Goal: Transaction & Acquisition: Purchase product/service

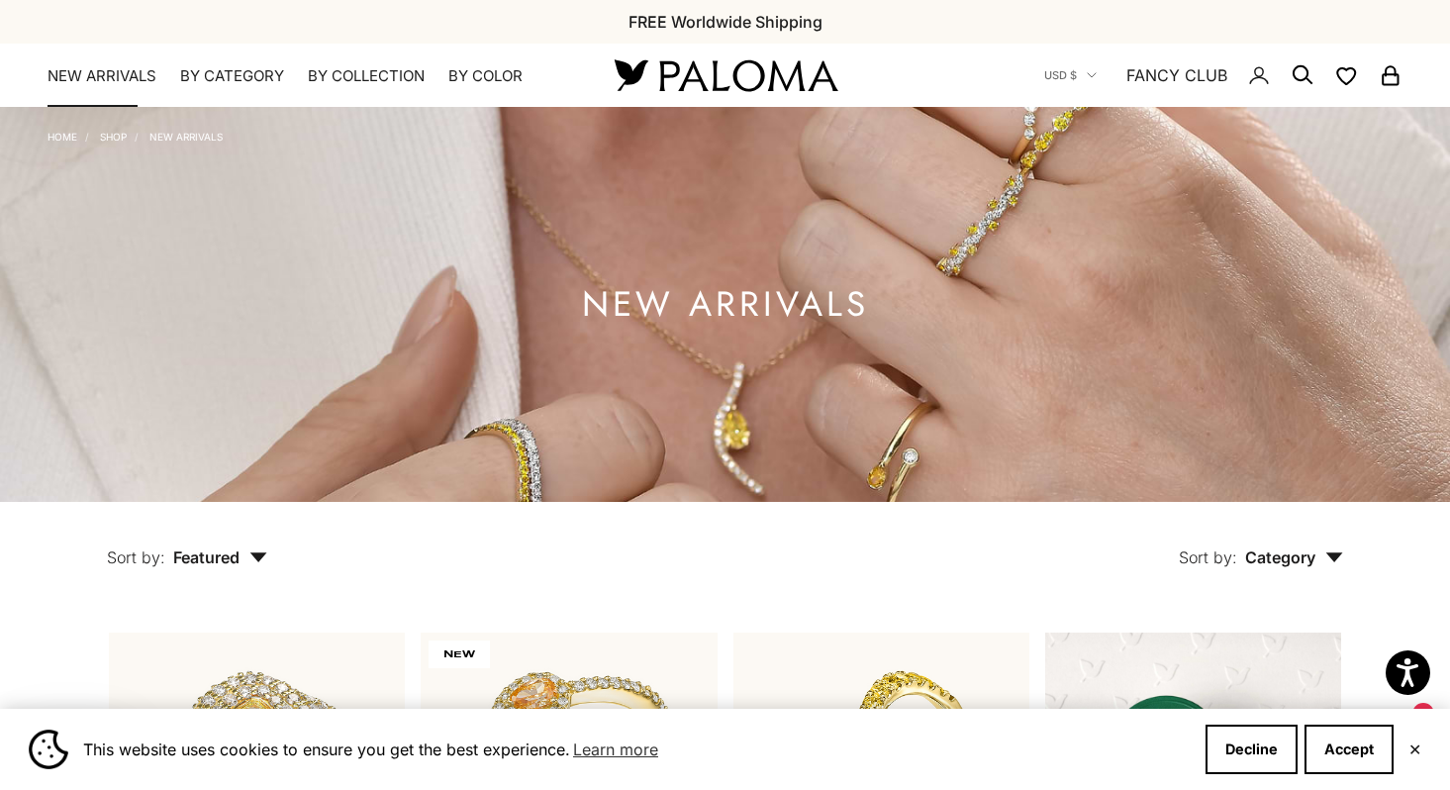
click at [123, 79] on link "NEW ARRIVALS" at bounding box center [101, 76] width 109 height 20
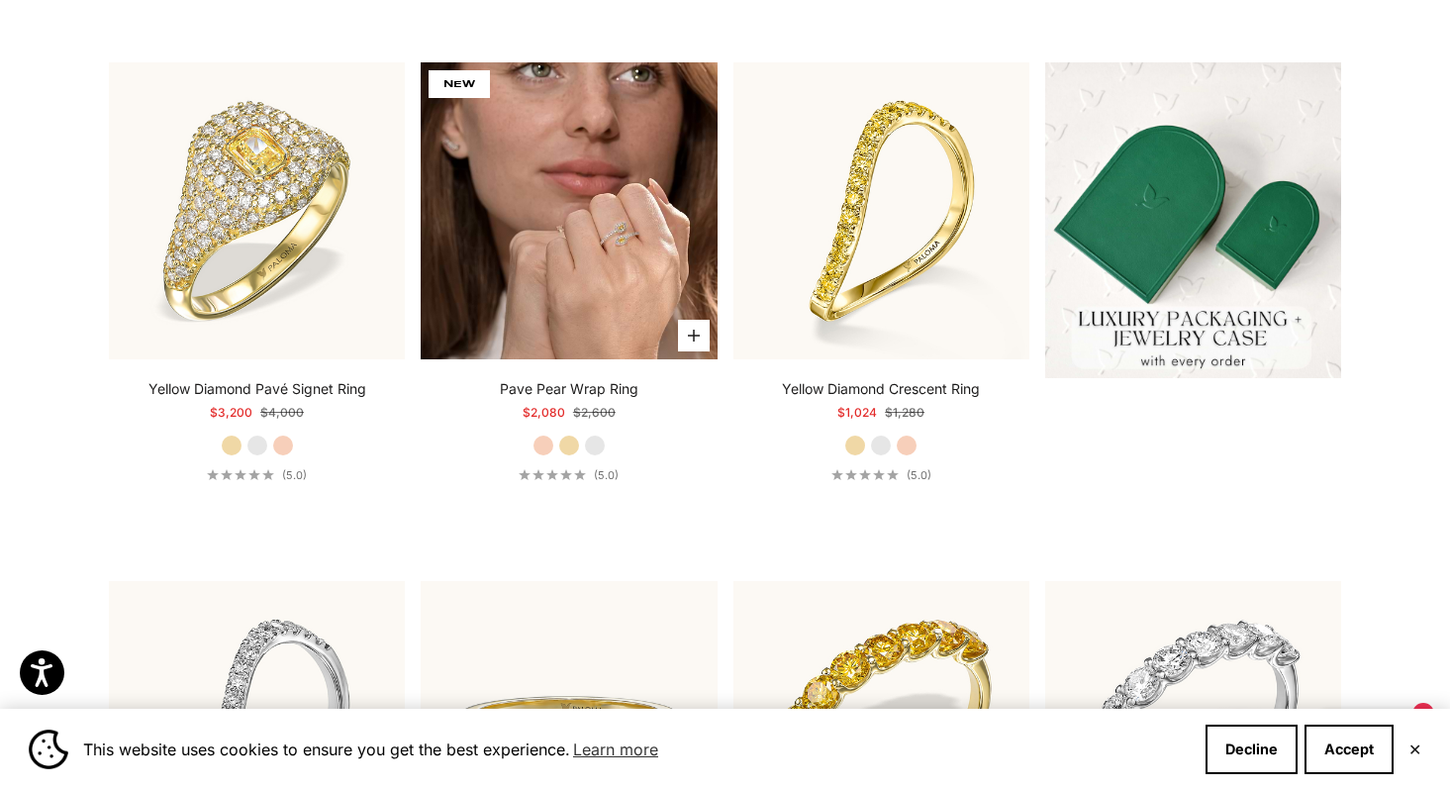
scroll to position [568, 0]
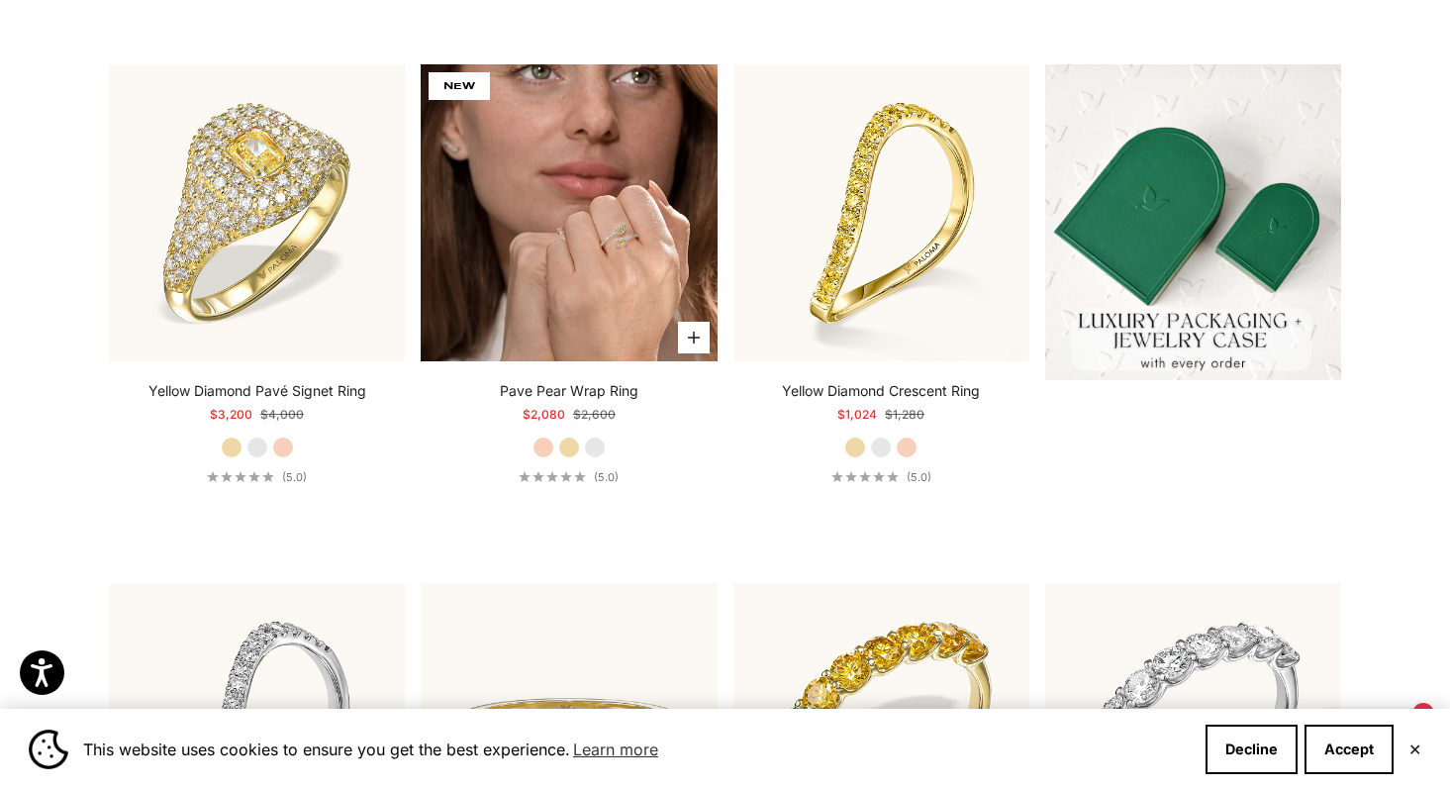
click at [564, 236] on img at bounding box center [569, 212] width 296 height 296
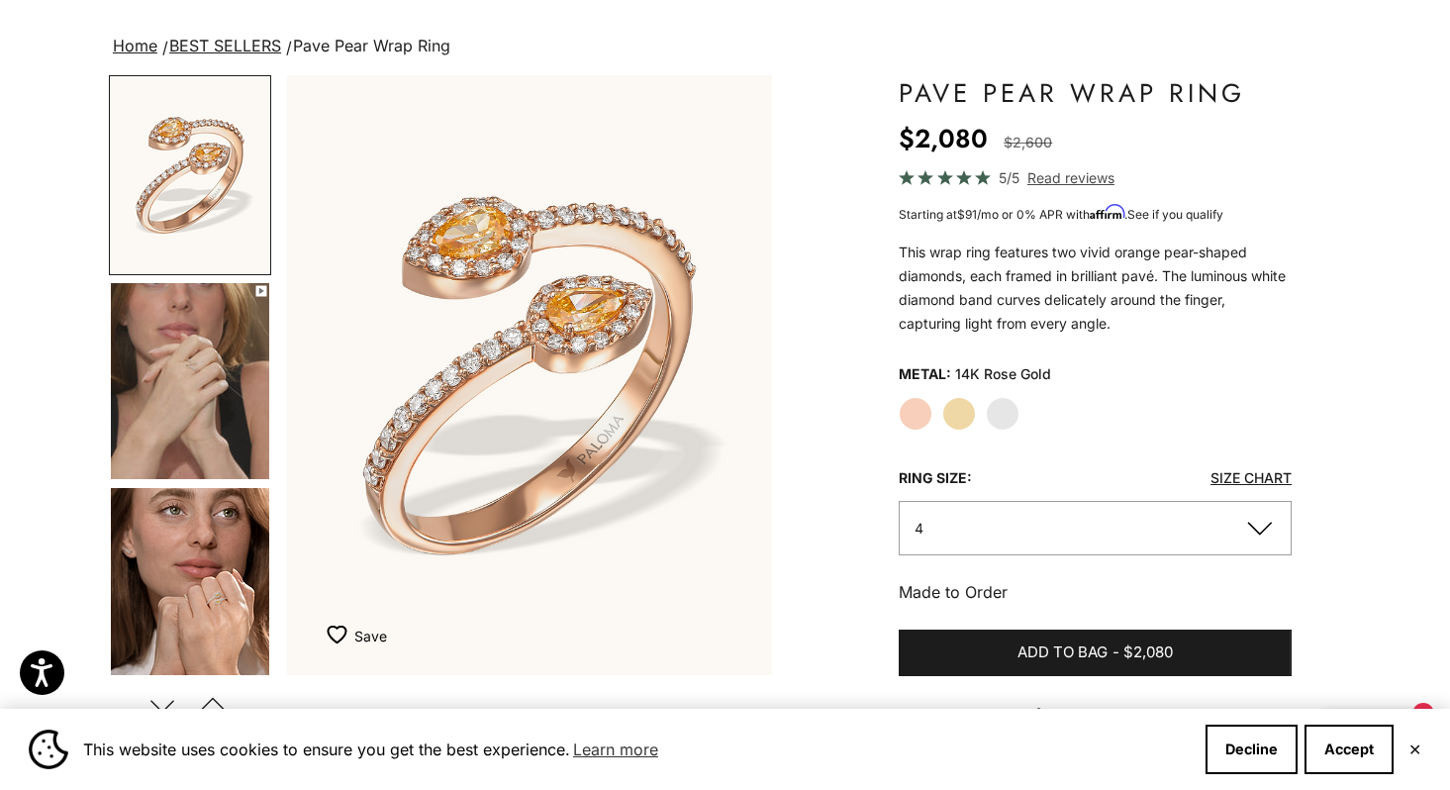
scroll to position [230, 0]
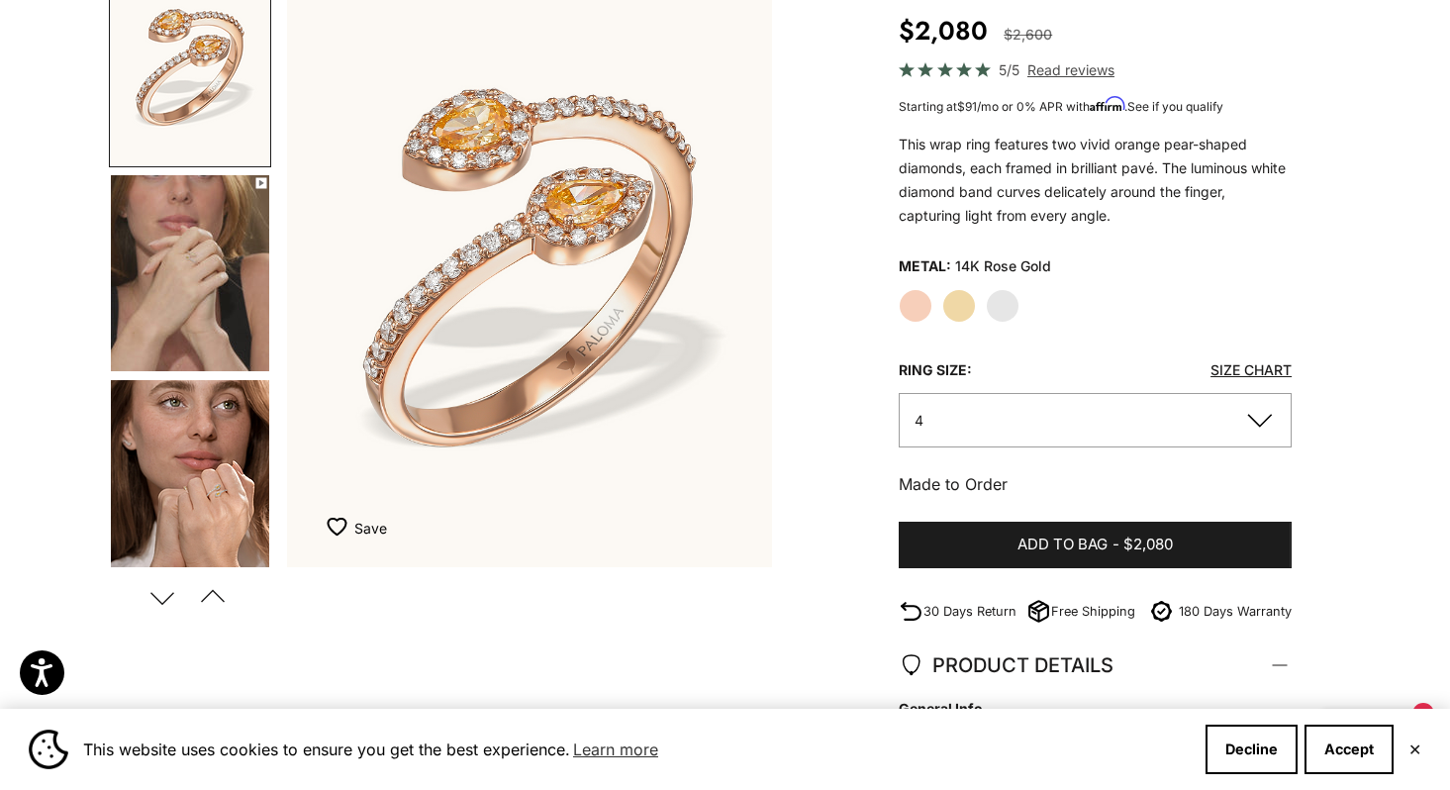
click at [226, 408] on img "Go to item 5" at bounding box center [190, 478] width 158 height 196
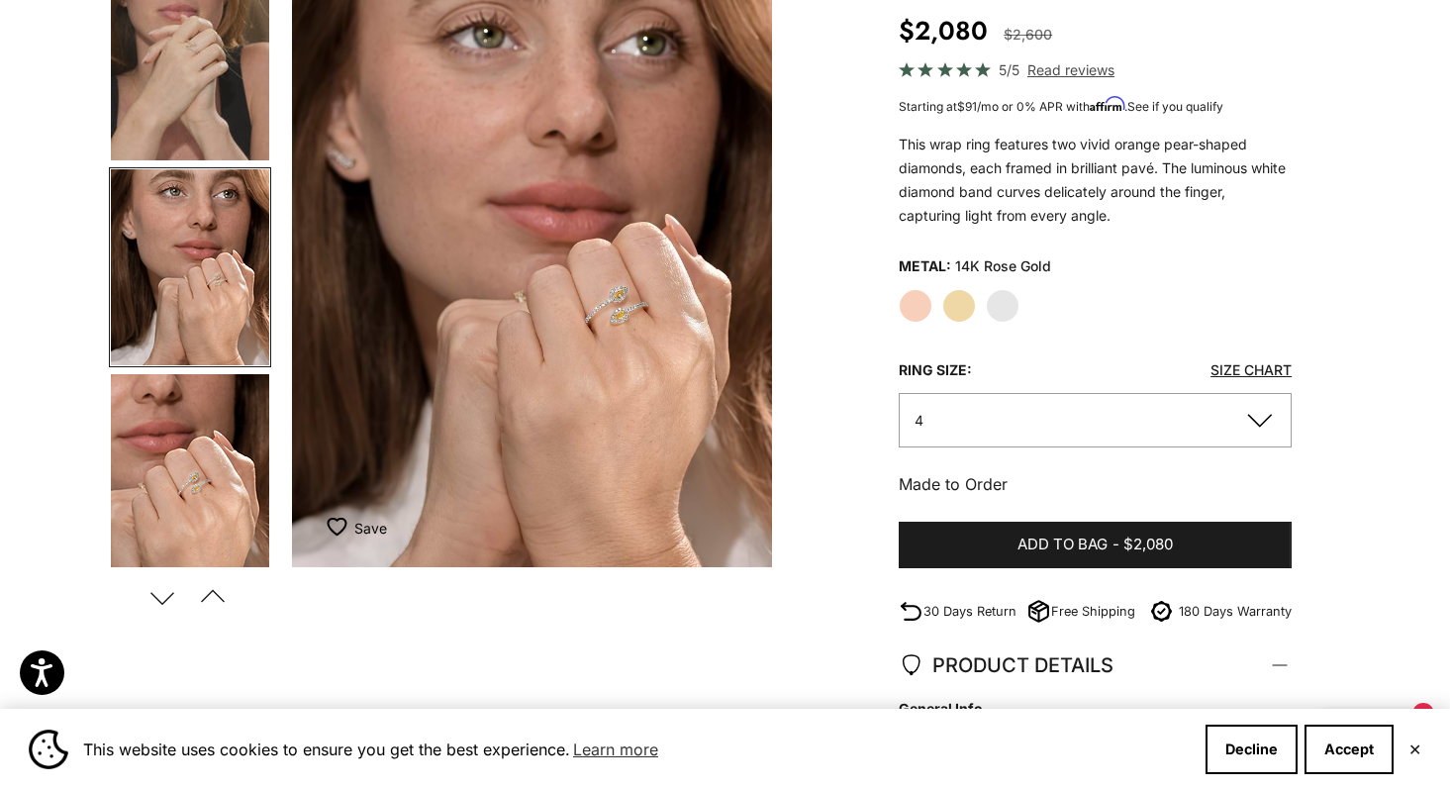
scroll to position [0, 1017]
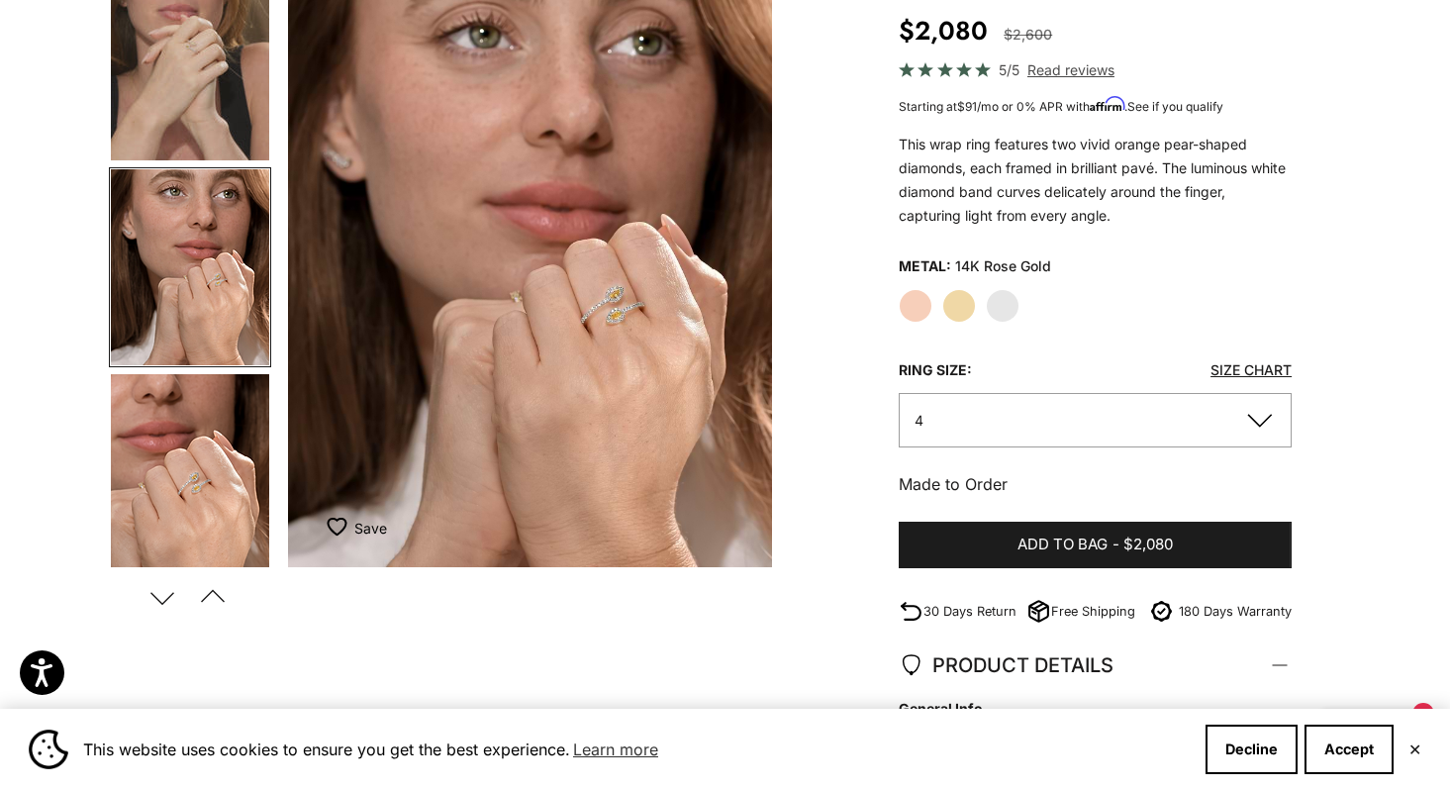
click at [192, 416] on img "Go to item 6" at bounding box center [190, 472] width 158 height 196
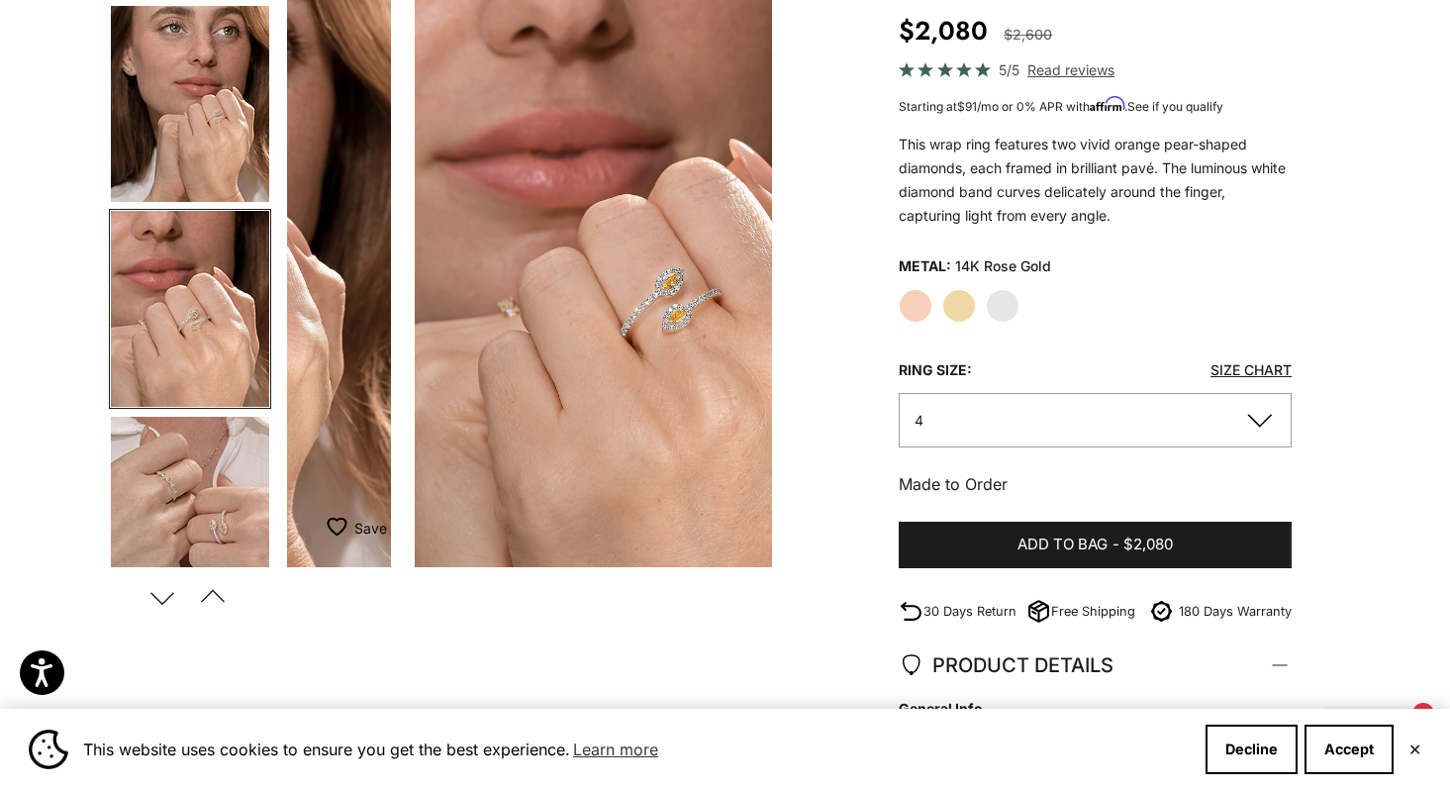
scroll to position [417, 0]
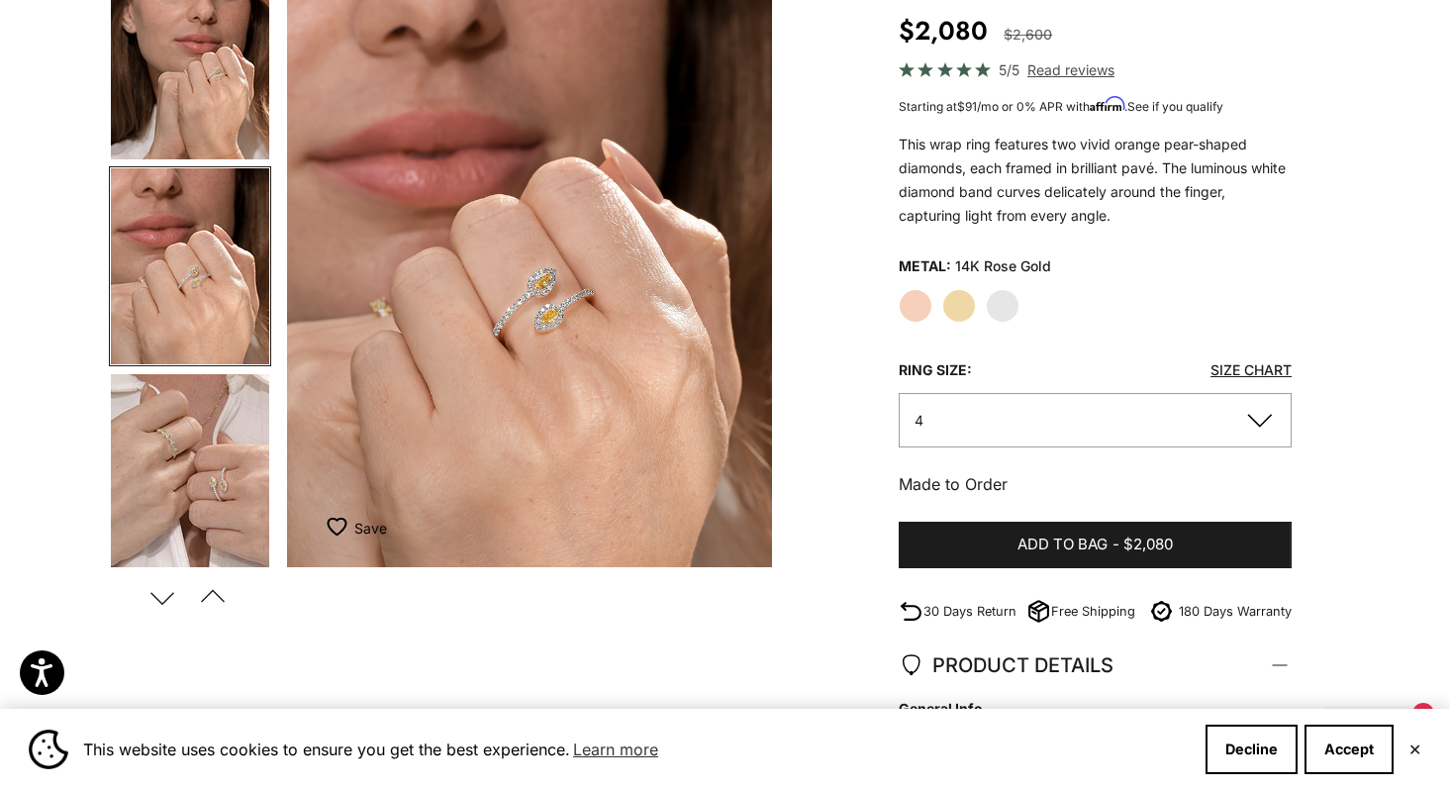
click at [192, 416] on img "Go to item 7" at bounding box center [190, 472] width 158 height 196
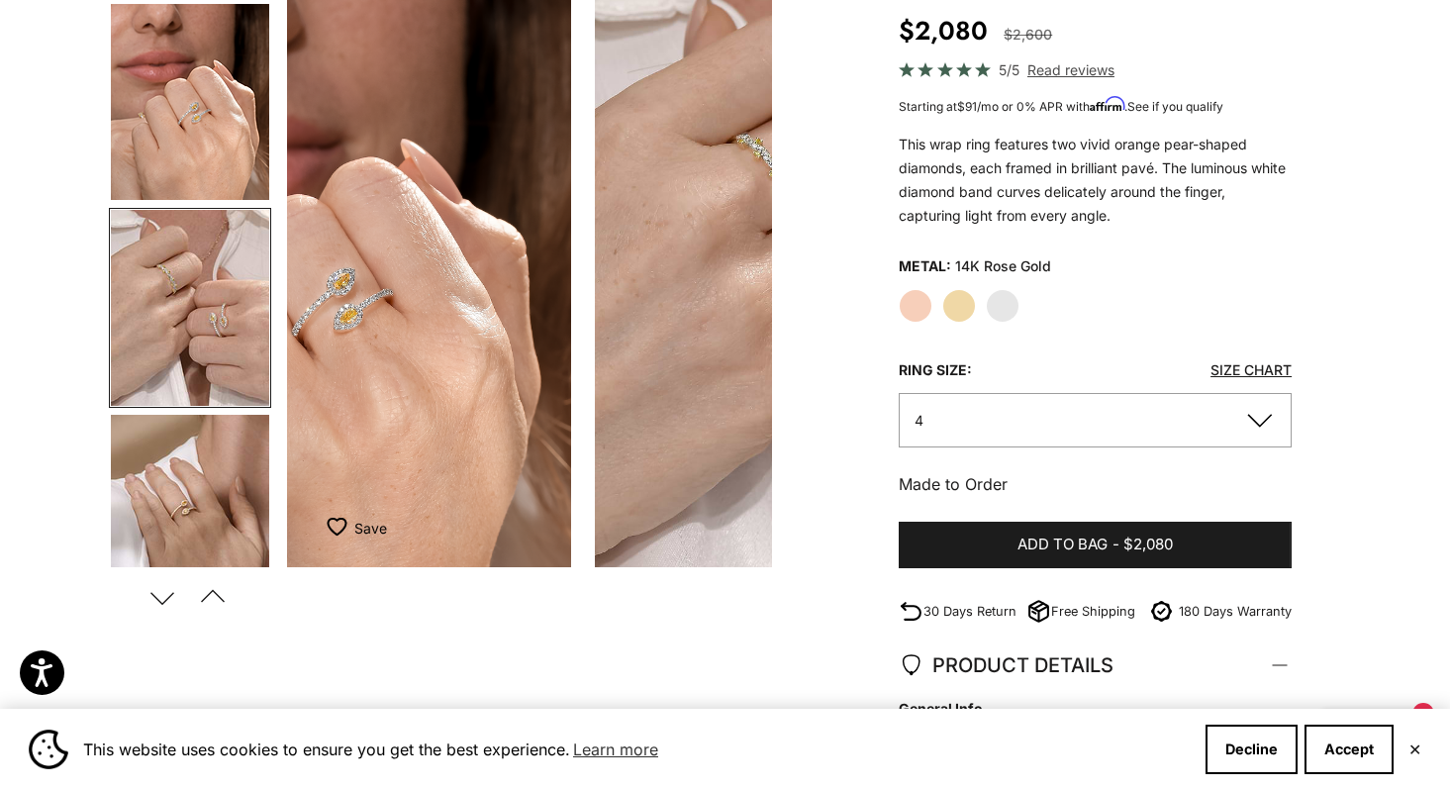
scroll to position [622, 0]
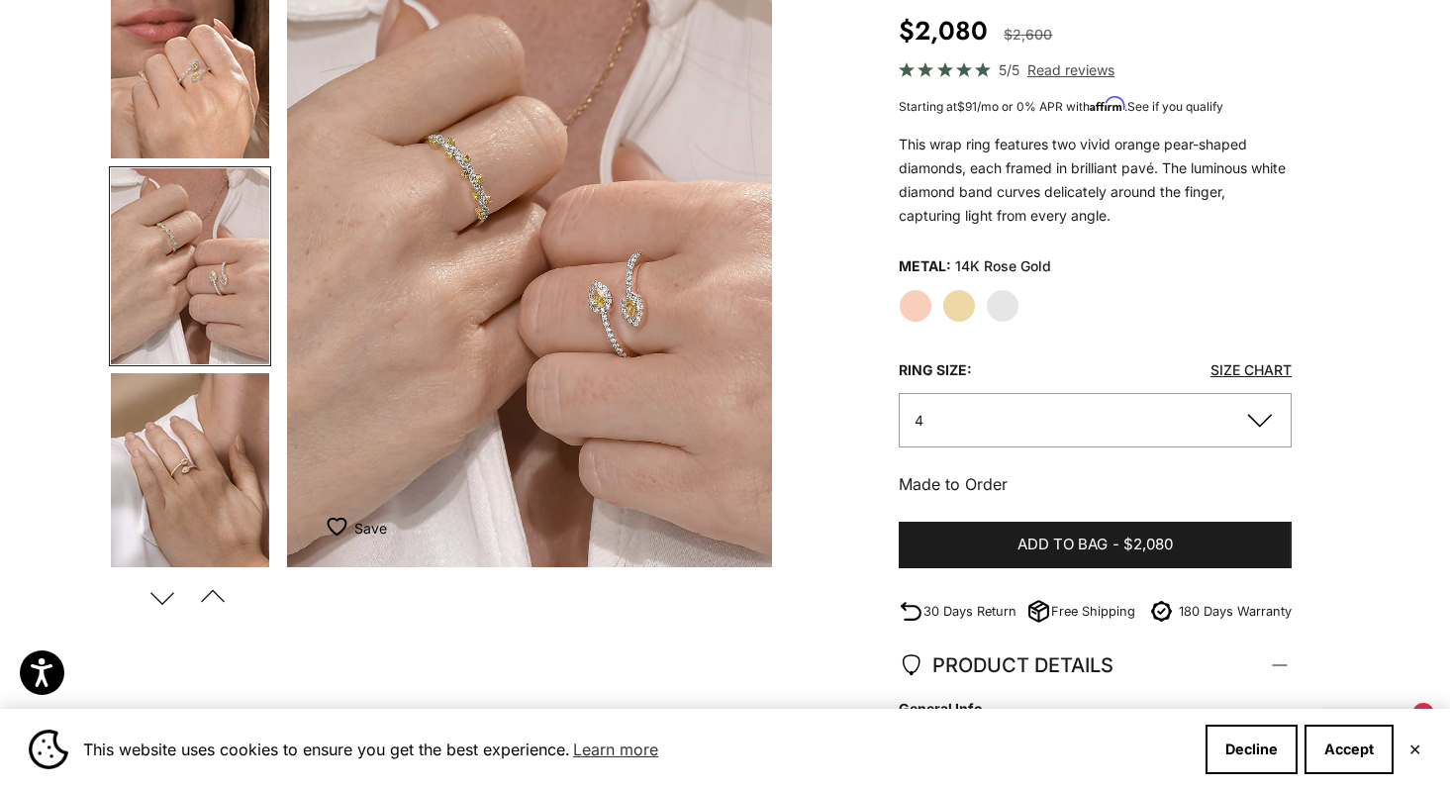
click at [192, 416] on img "Go to item 8" at bounding box center [190, 471] width 158 height 196
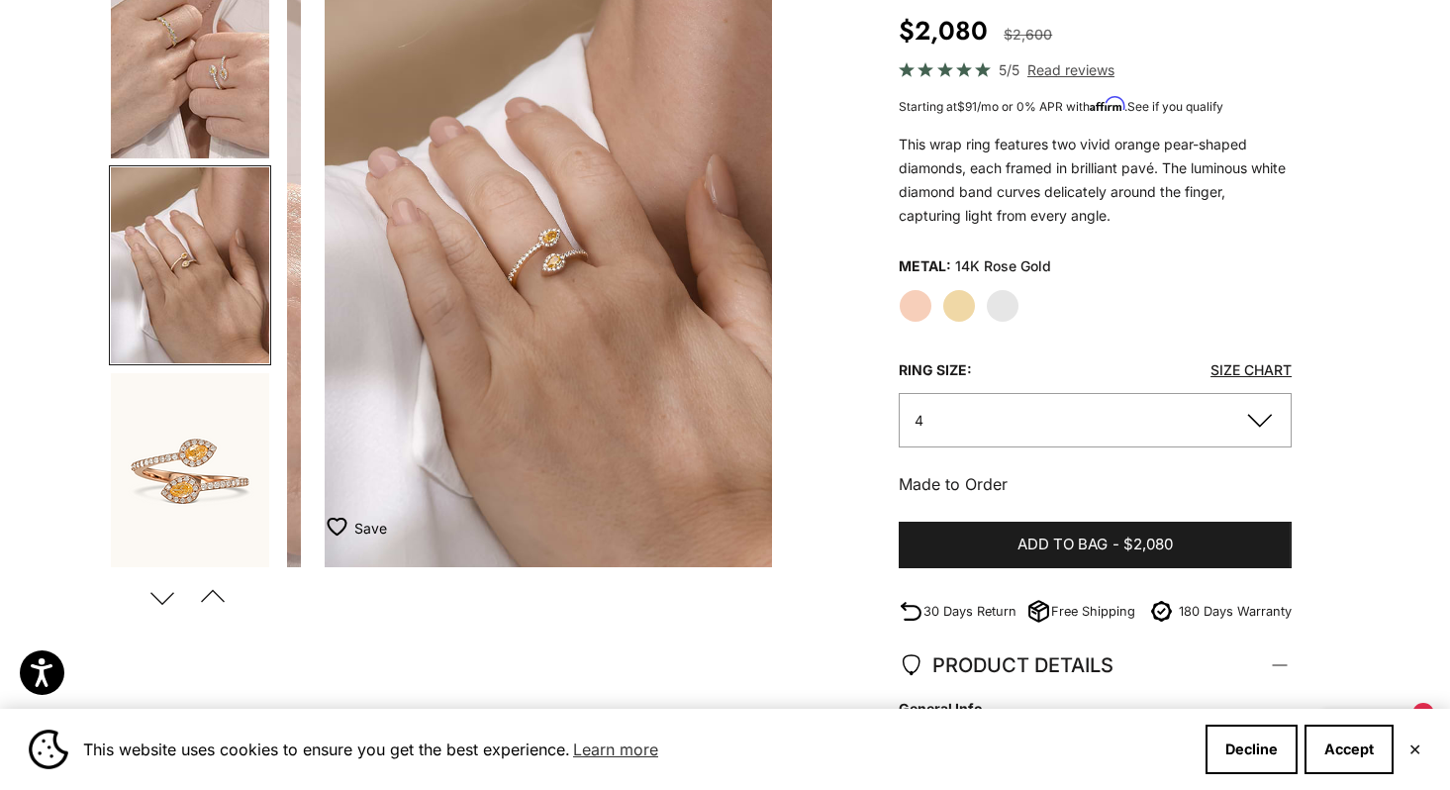
scroll to position [0, 2544]
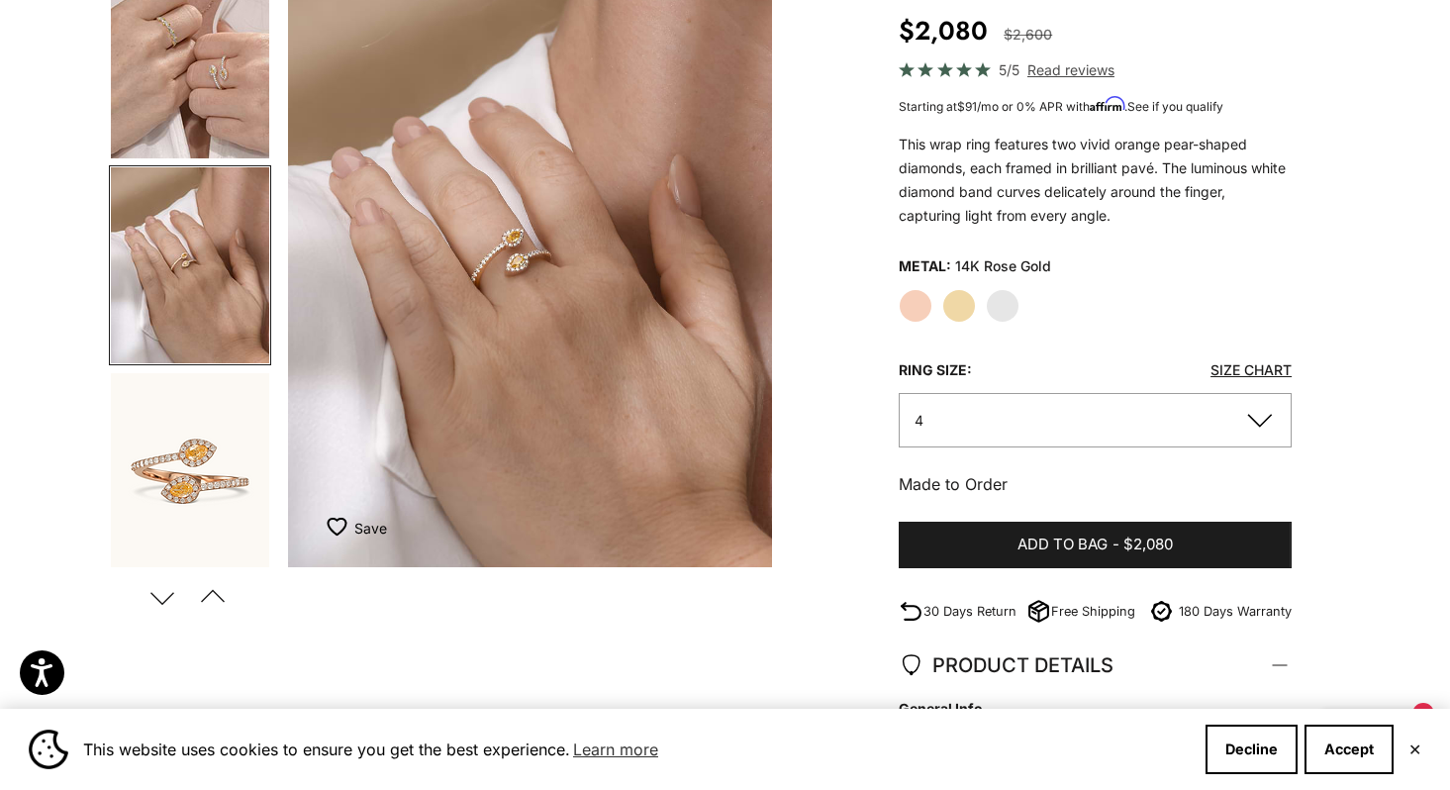
click at [192, 416] on img "Go to item 11" at bounding box center [190, 471] width 158 height 196
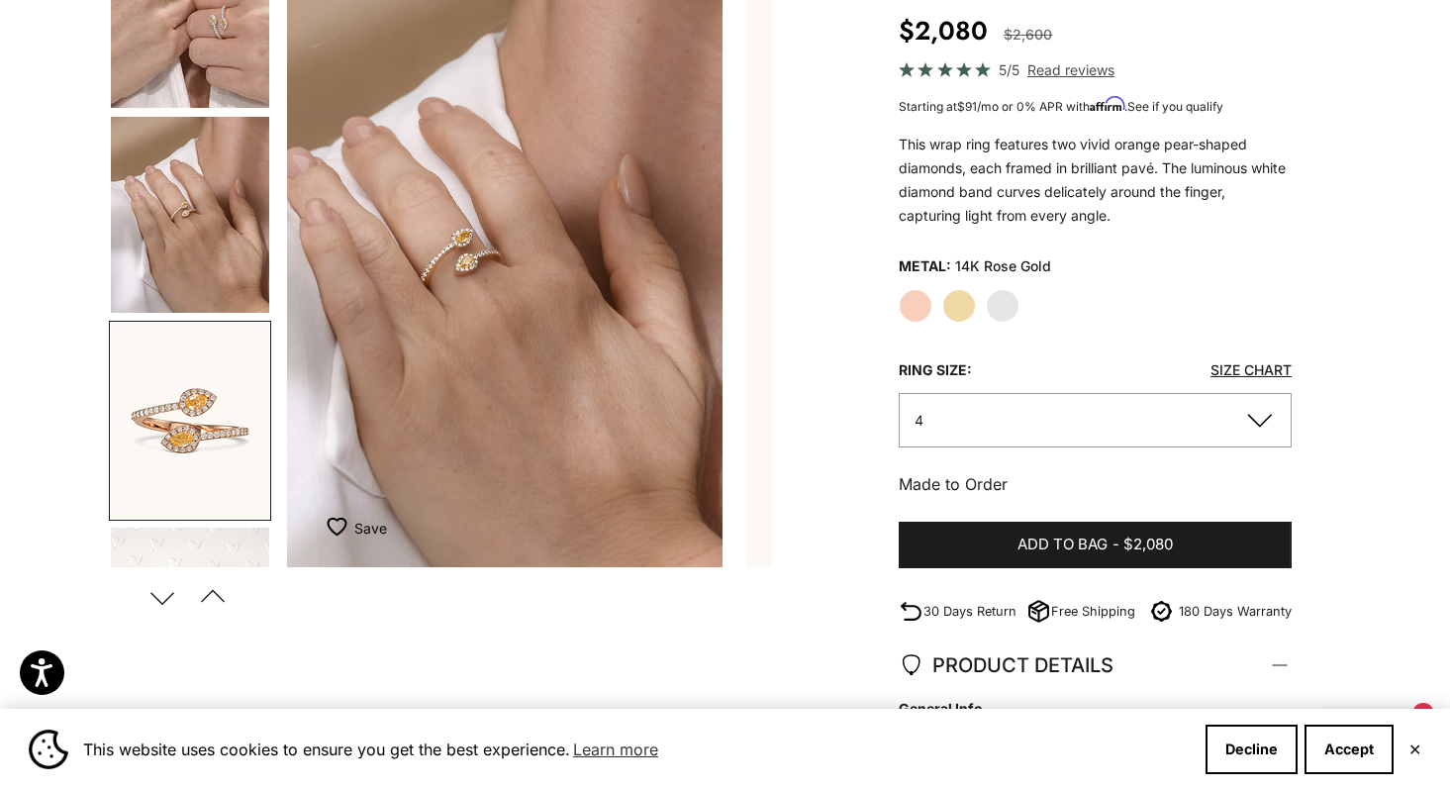
scroll to position [0, 0]
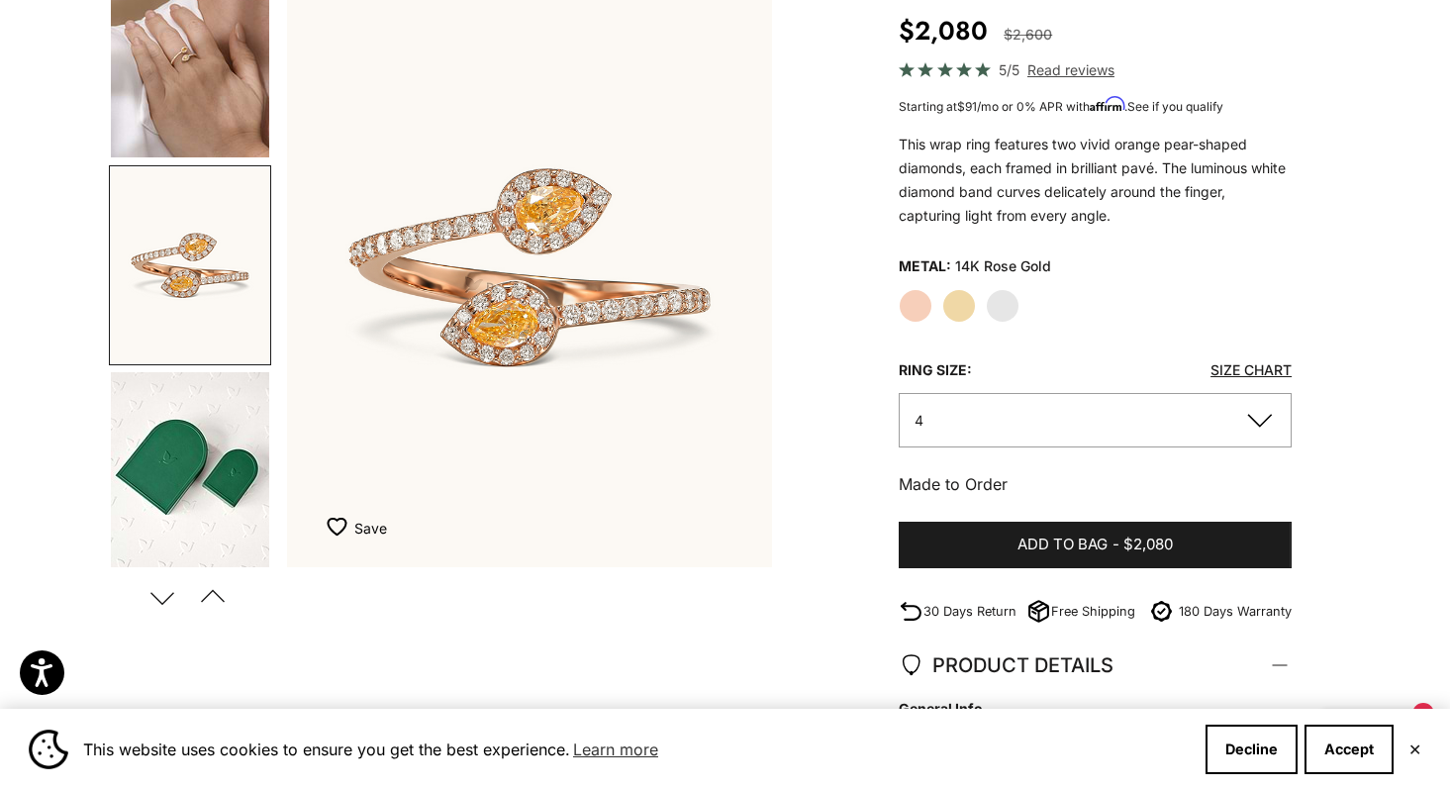
click at [192, 416] on img "Go to item 12" at bounding box center [190, 470] width 158 height 196
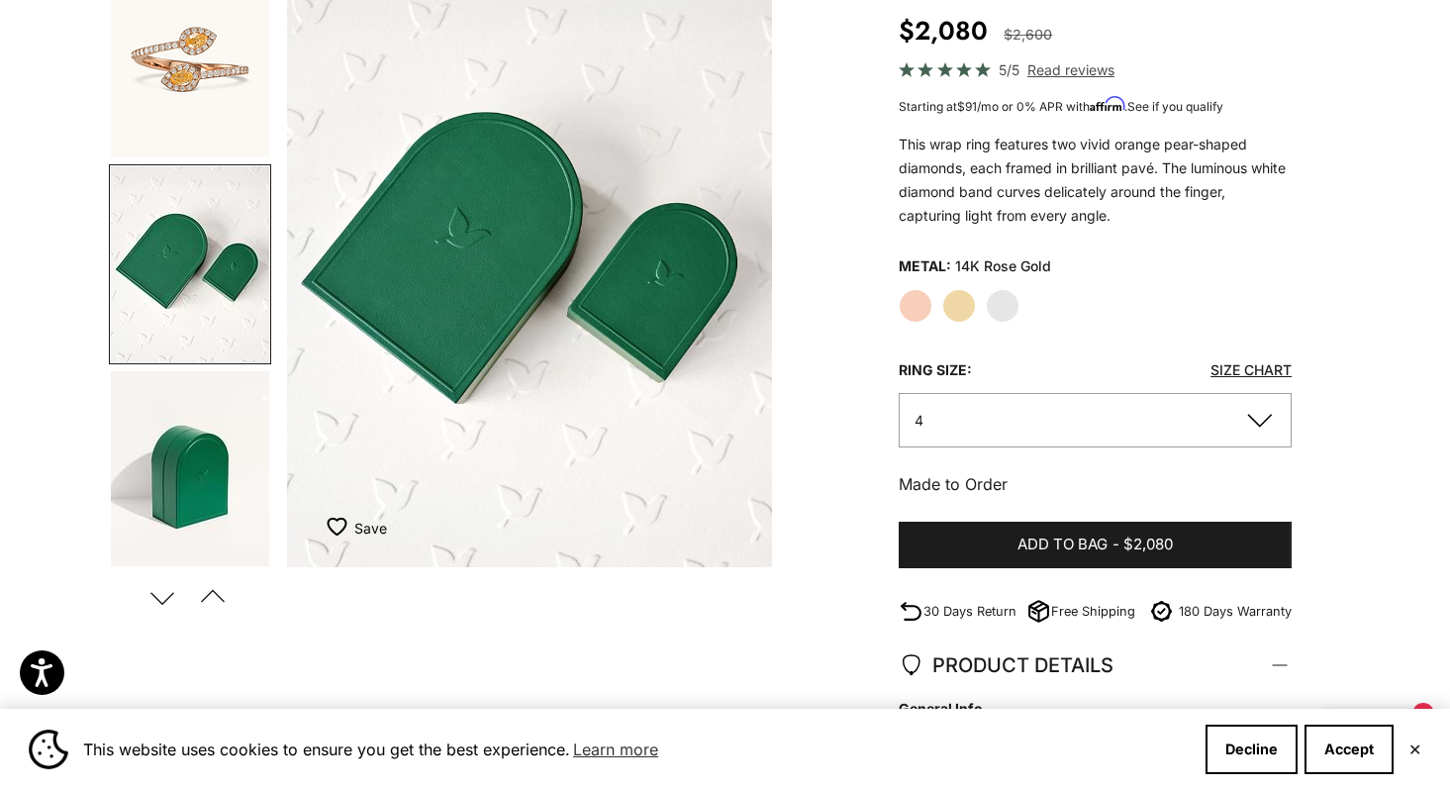
click at [192, 416] on img "Go to item 13" at bounding box center [190, 468] width 158 height 195
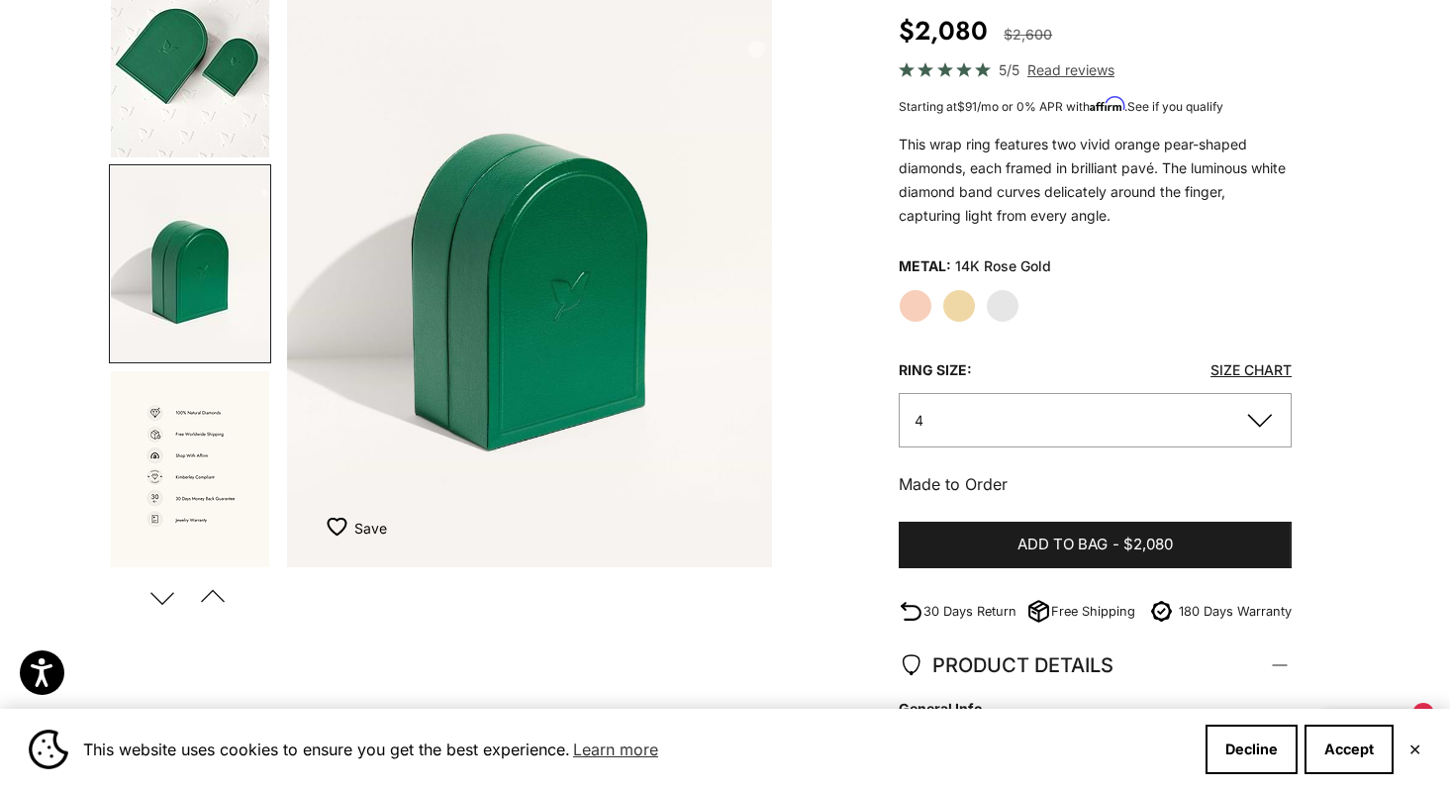
click at [192, 416] on img "Go to item 14" at bounding box center [190, 469] width 158 height 196
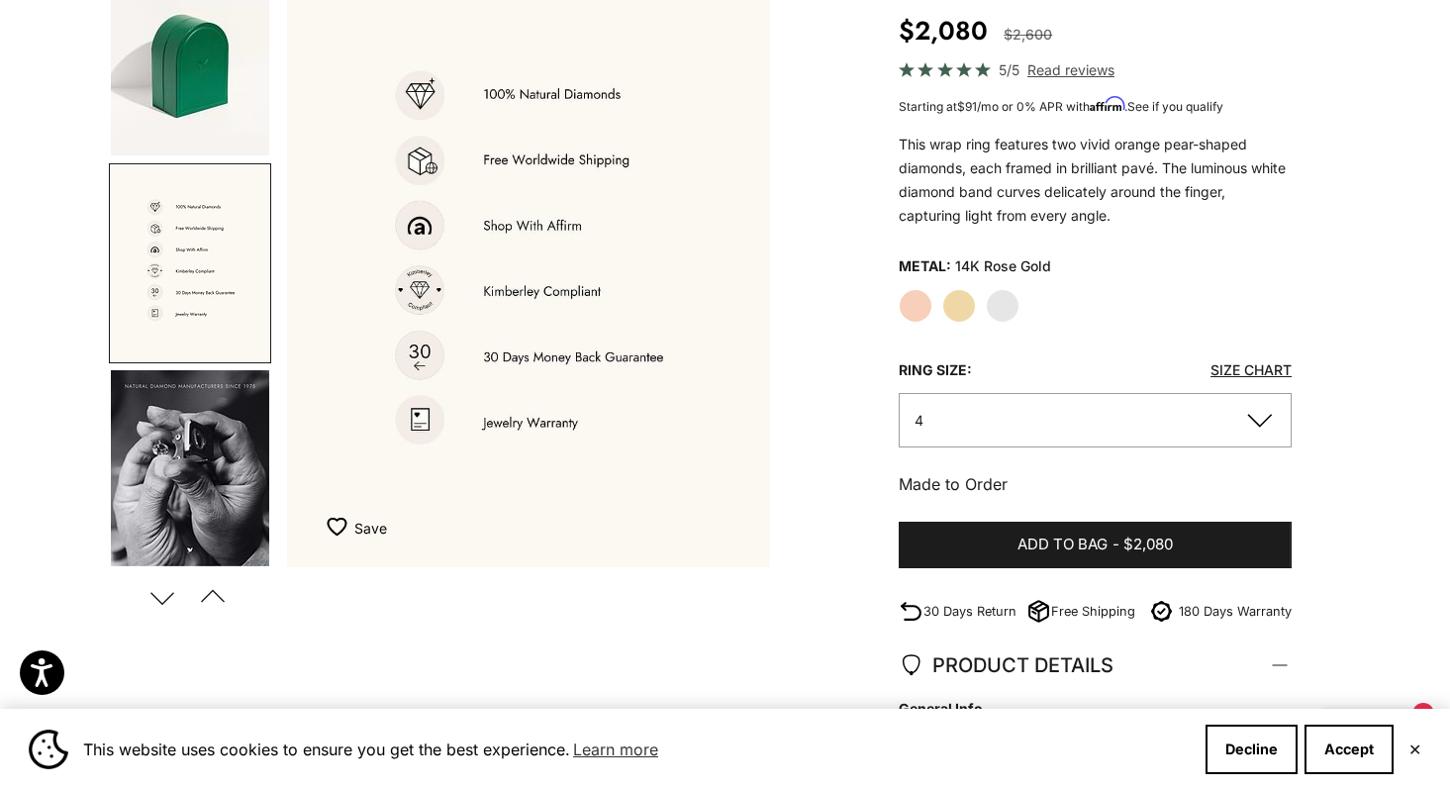
click at [192, 416] on img "Go to item 15" at bounding box center [190, 468] width 158 height 196
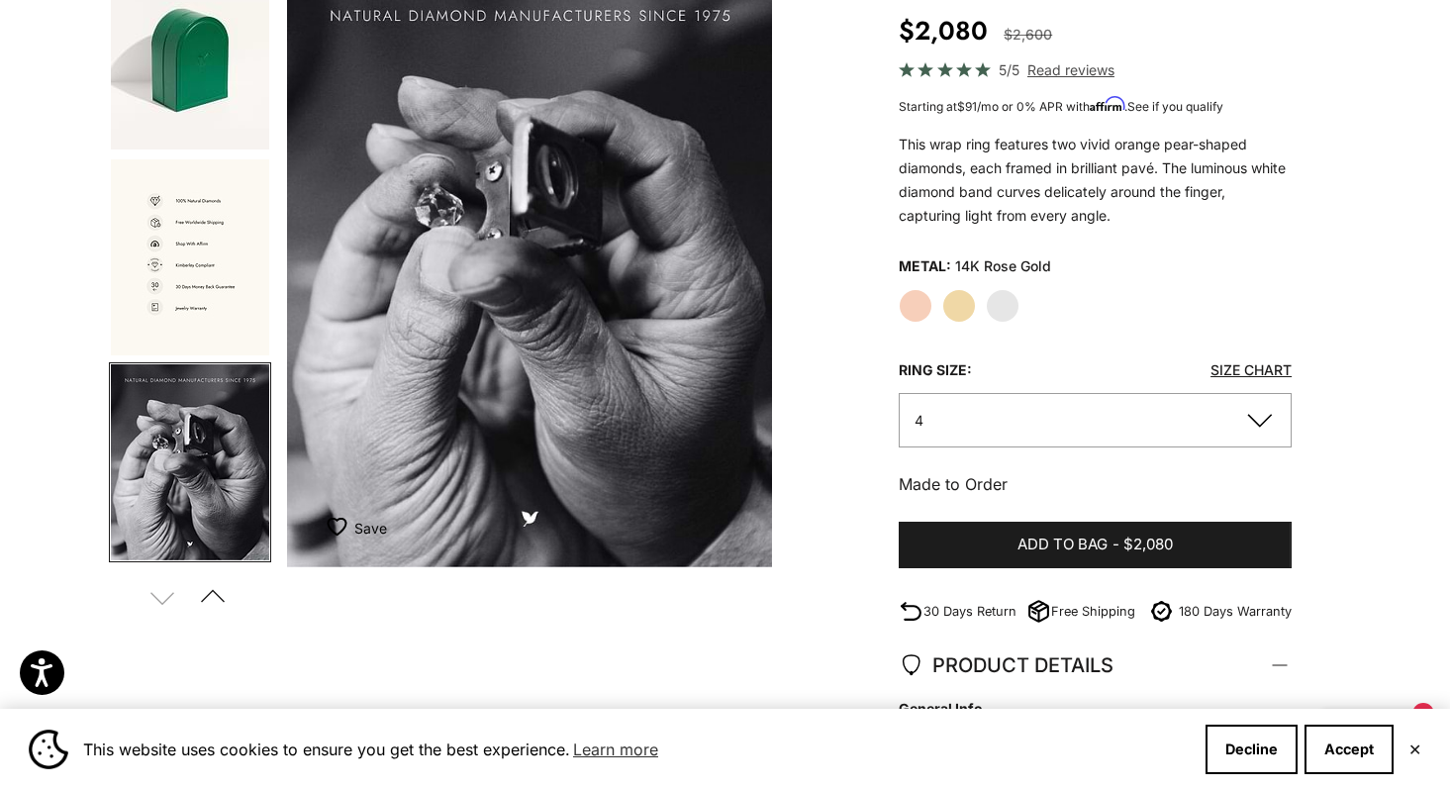
click at [192, 416] on img "Go to item 15" at bounding box center [190, 462] width 158 height 196
click at [213, 586] on button "Previous" at bounding box center [213, 597] width 45 height 46
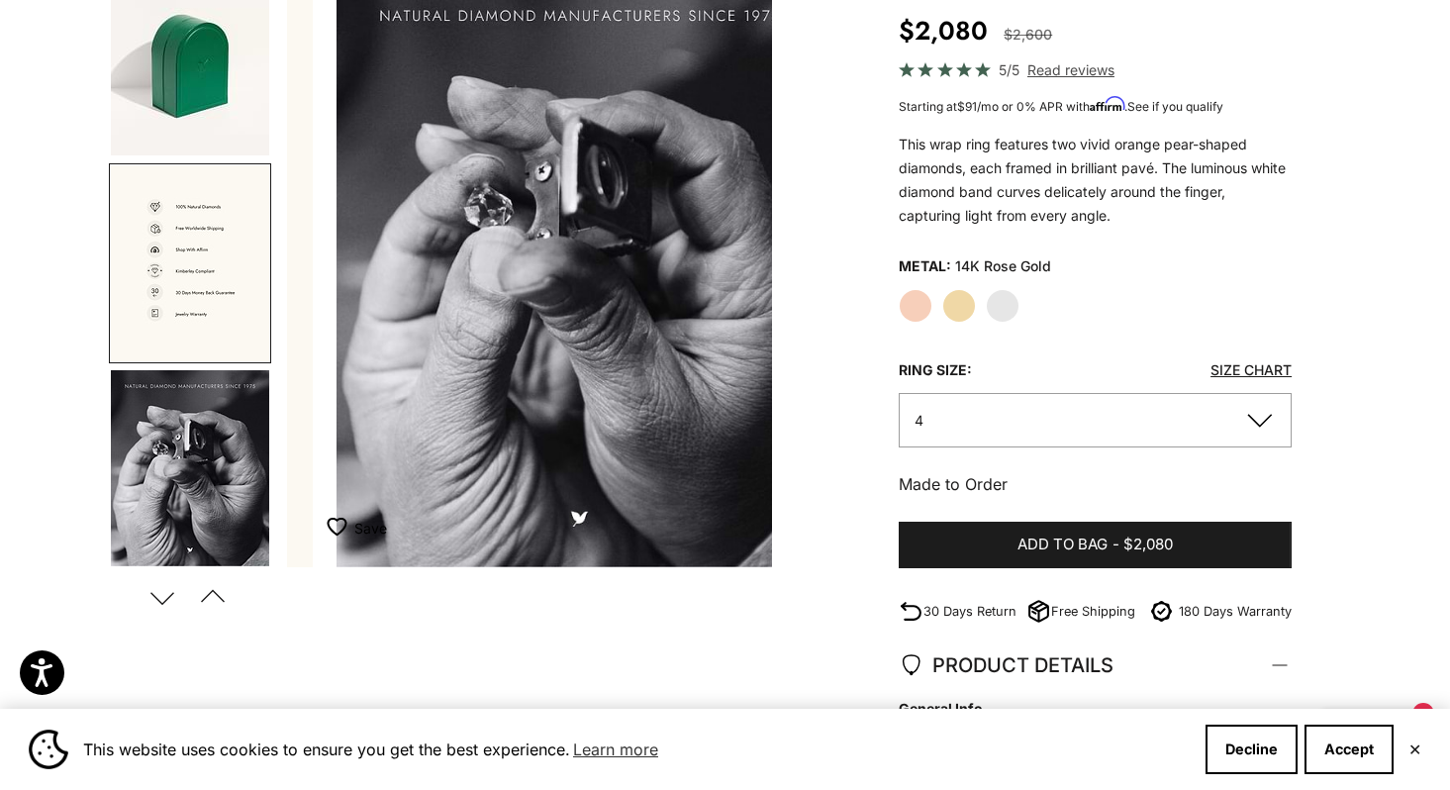
click at [213, 586] on button "Previous" at bounding box center [213, 597] width 45 height 46
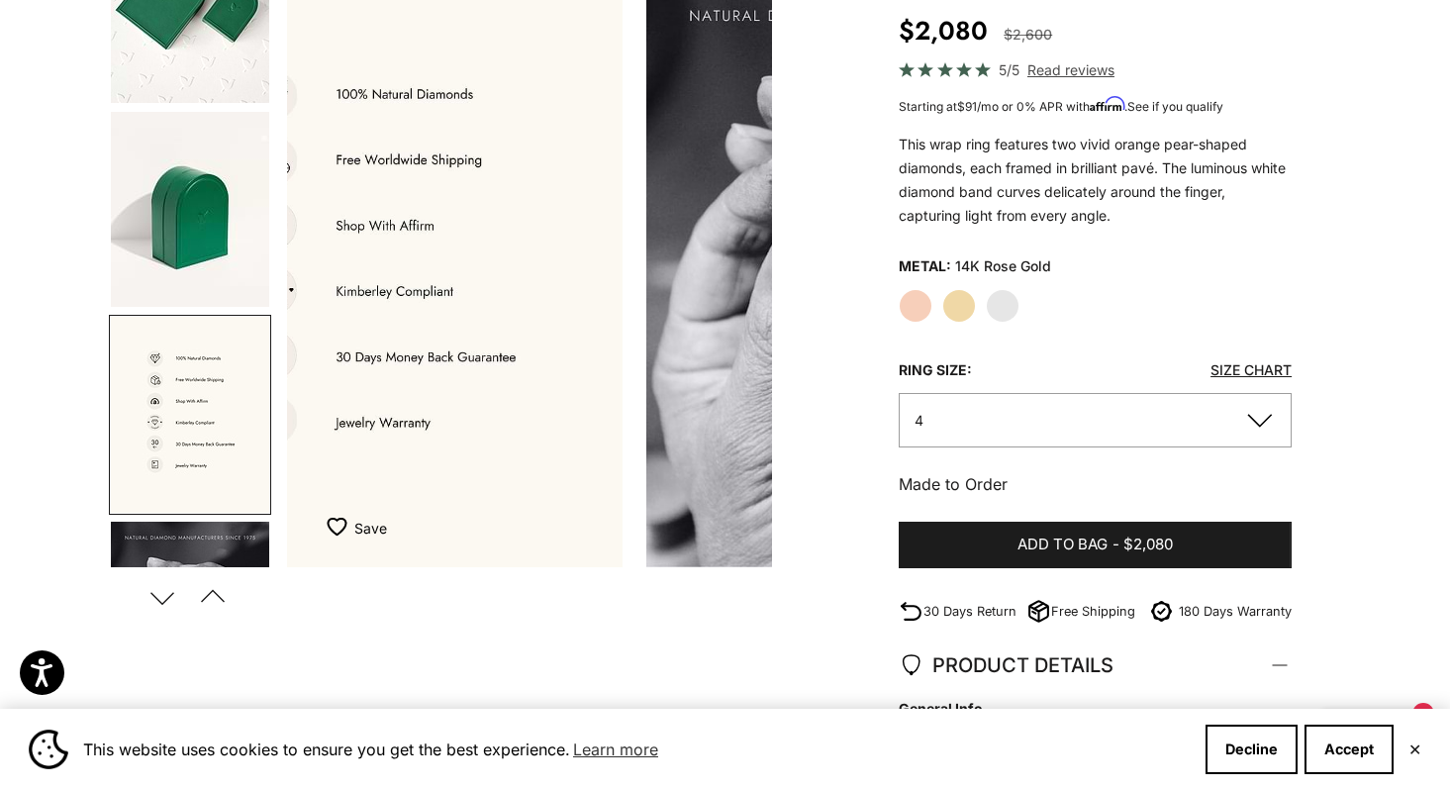
click at [213, 586] on button "Previous" at bounding box center [213, 597] width 45 height 46
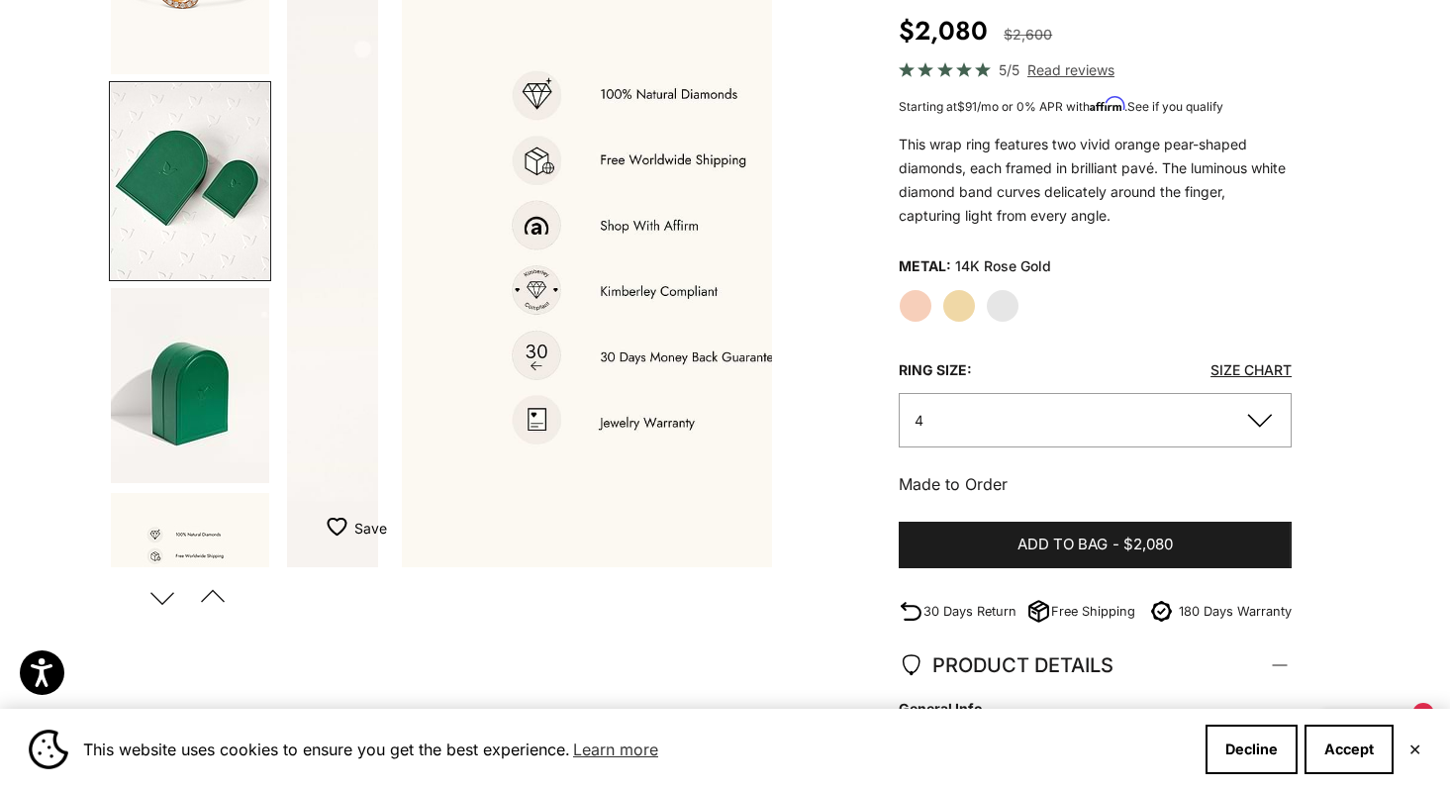
click at [213, 586] on button "Previous" at bounding box center [213, 597] width 45 height 46
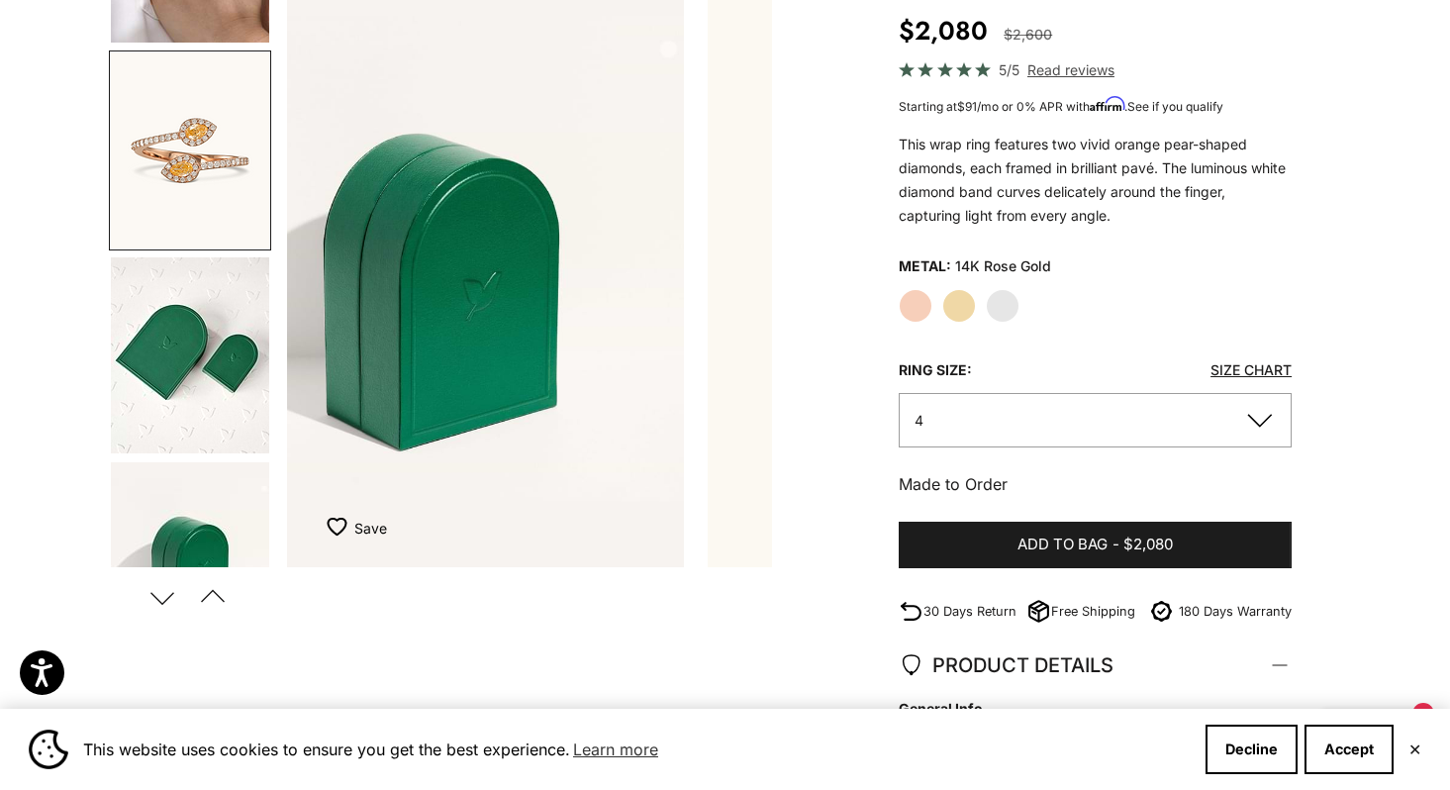
click at [213, 586] on button "Previous" at bounding box center [213, 597] width 45 height 46
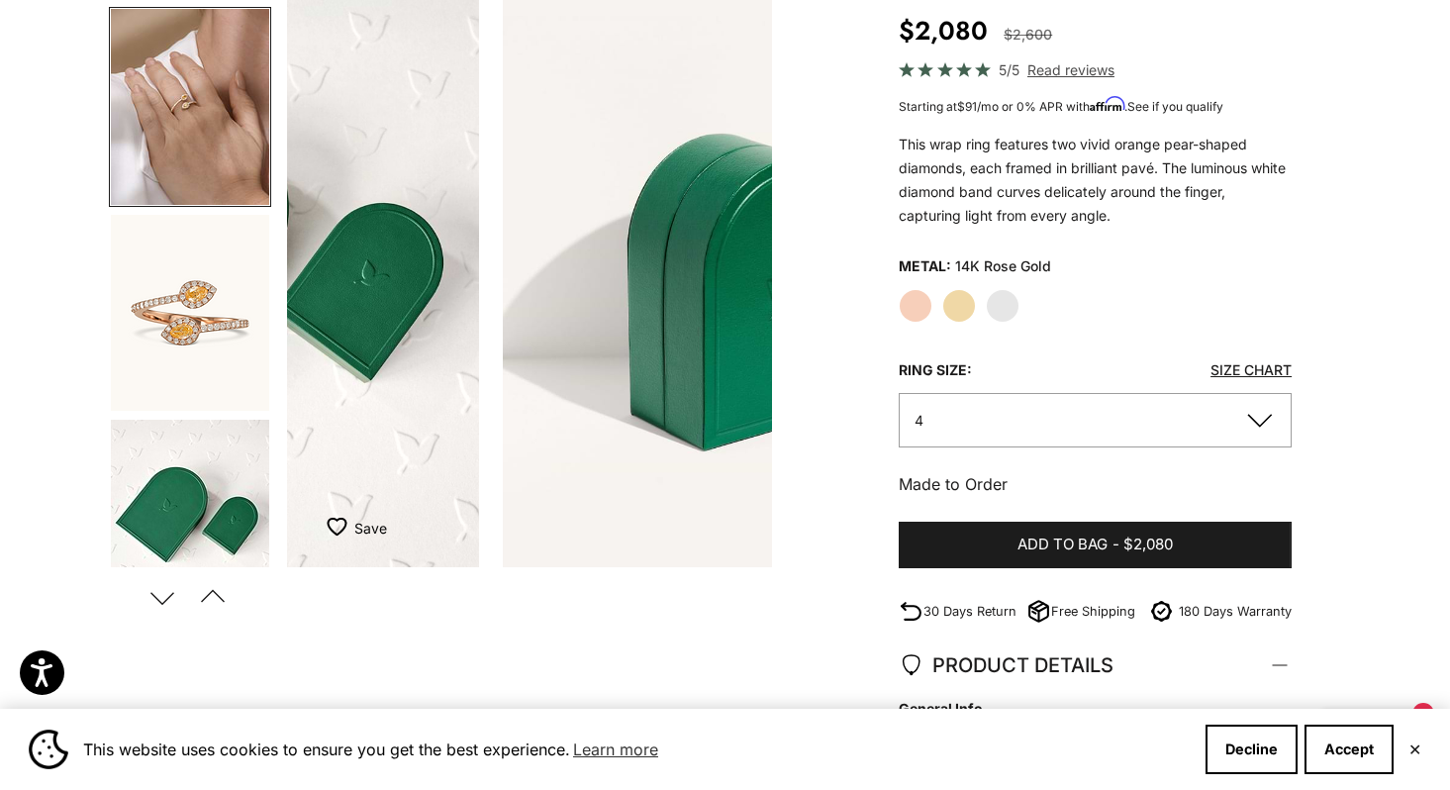
click at [213, 586] on button "Previous" at bounding box center [213, 597] width 45 height 46
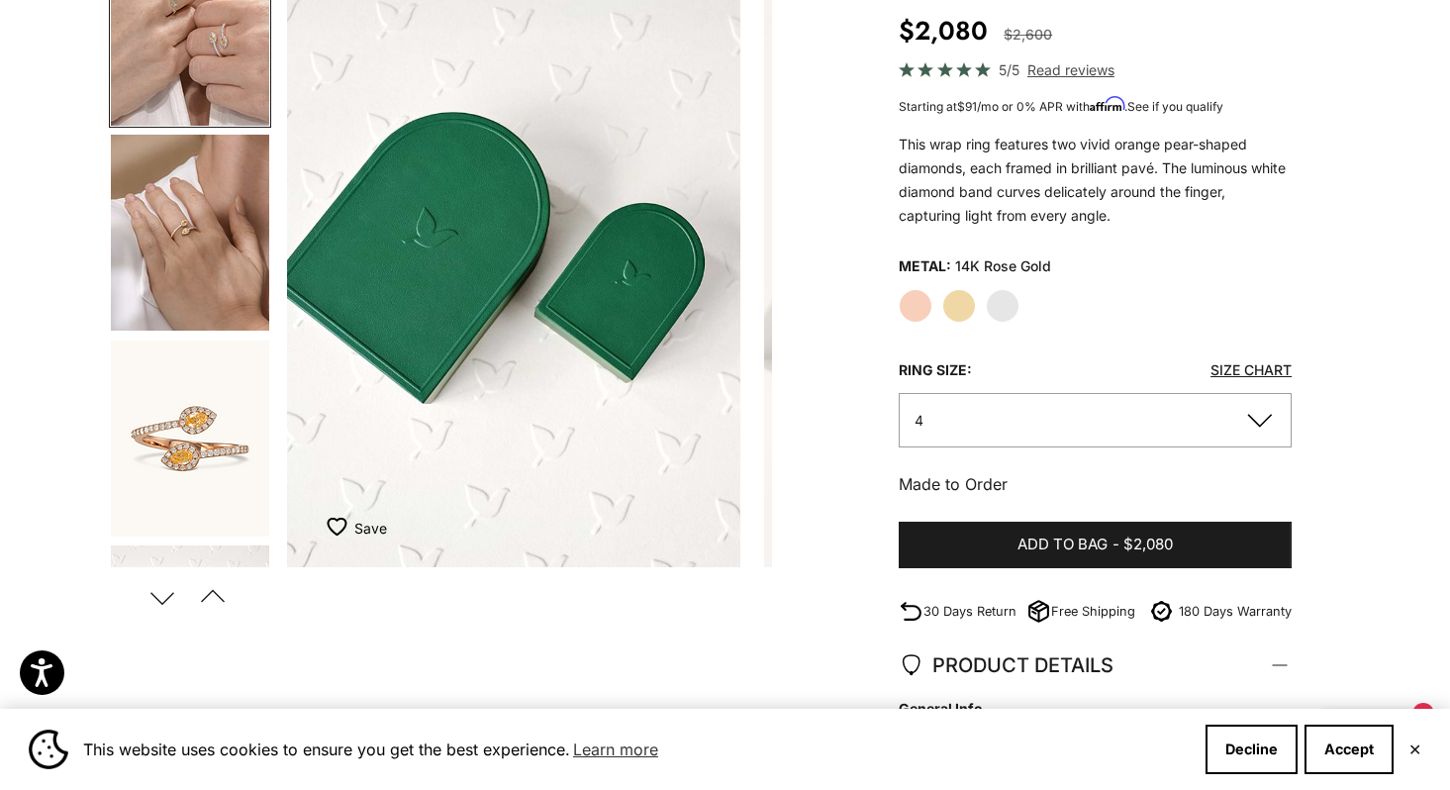
click at [213, 586] on button "Previous" at bounding box center [213, 597] width 45 height 46
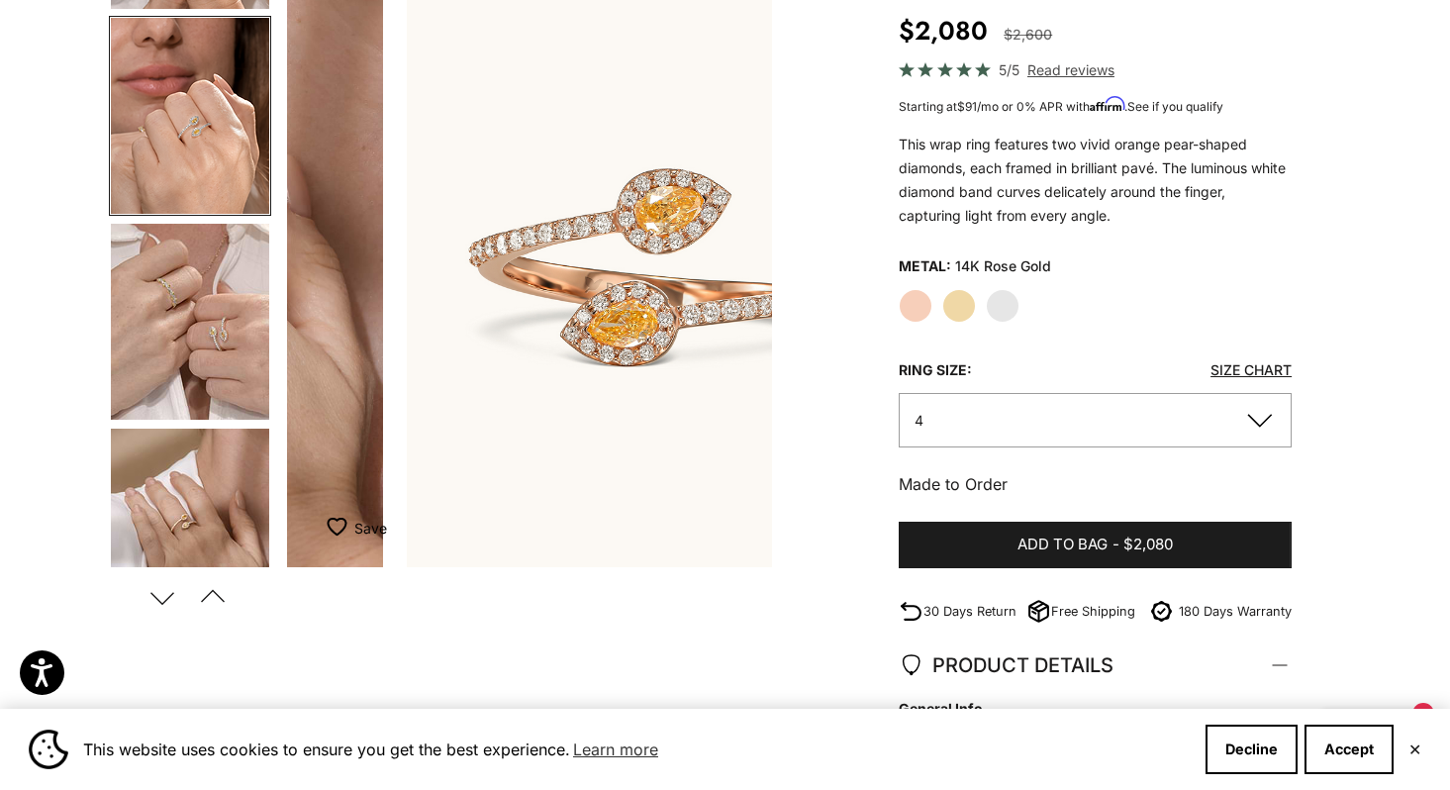
click at [213, 586] on button "Previous" at bounding box center [213, 597] width 45 height 46
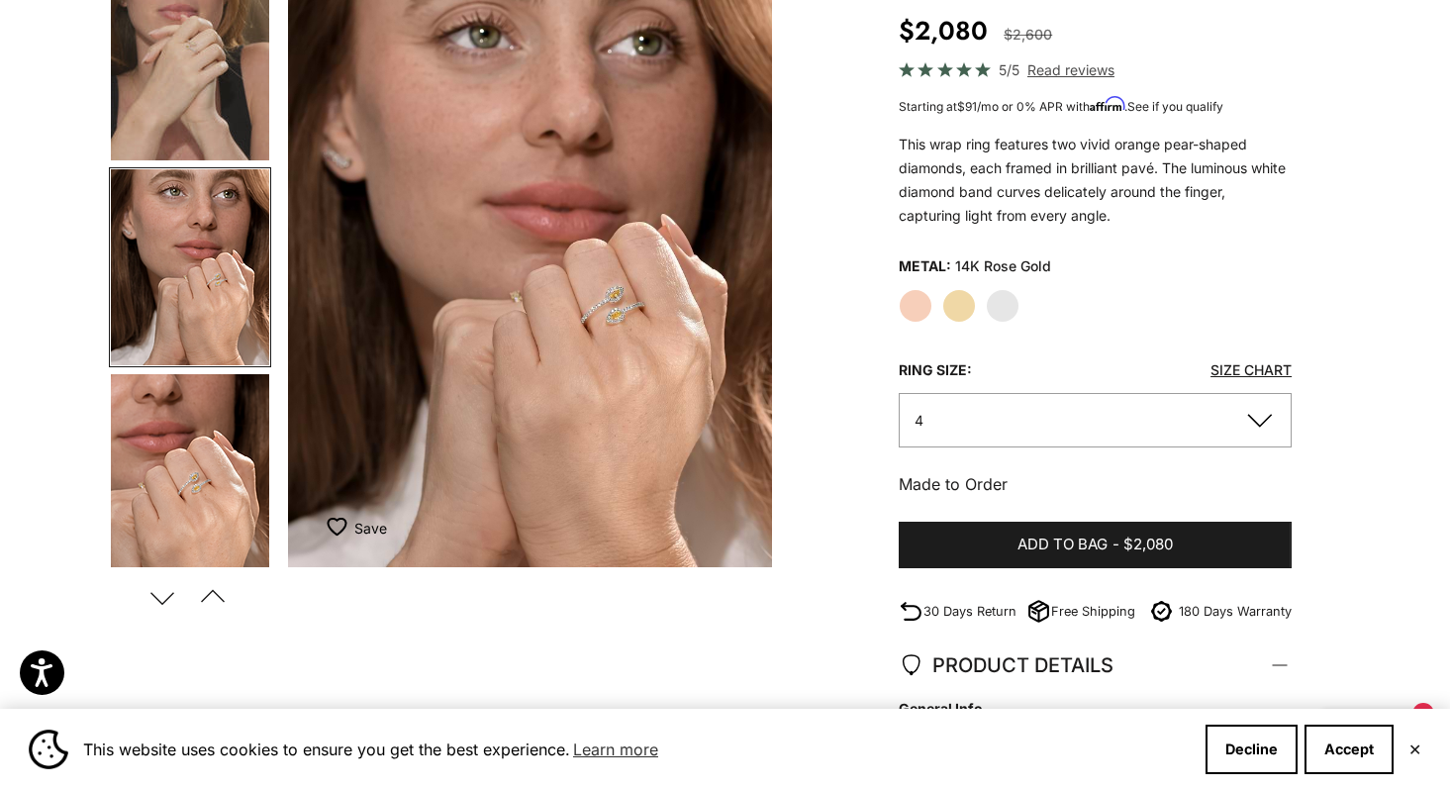
click at [213, 586] on button "Previous" at bounding box center [213, 597] width 45 height 46
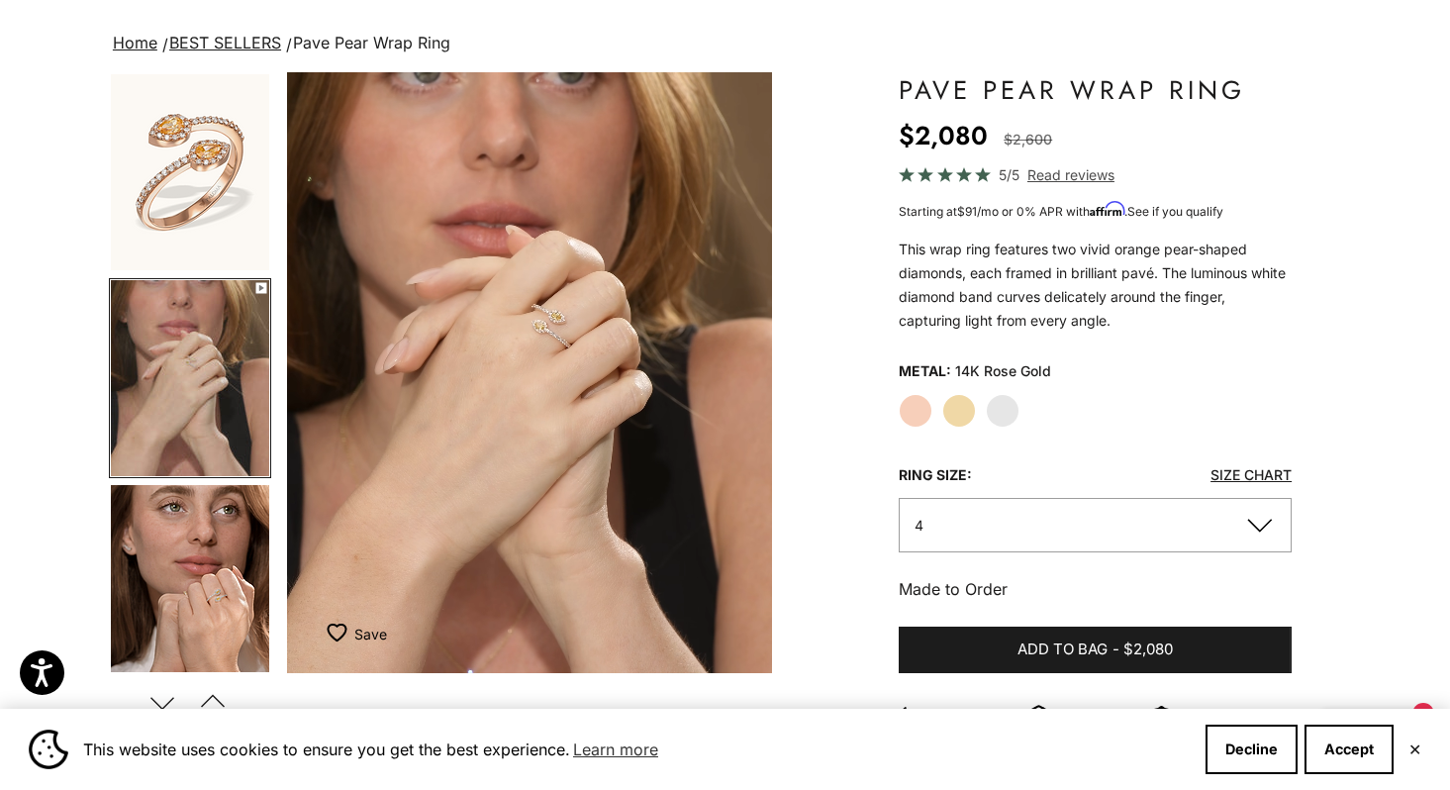
click at [140, 47] on link "Home" at bounding box center [135, 43] width 45 height 20
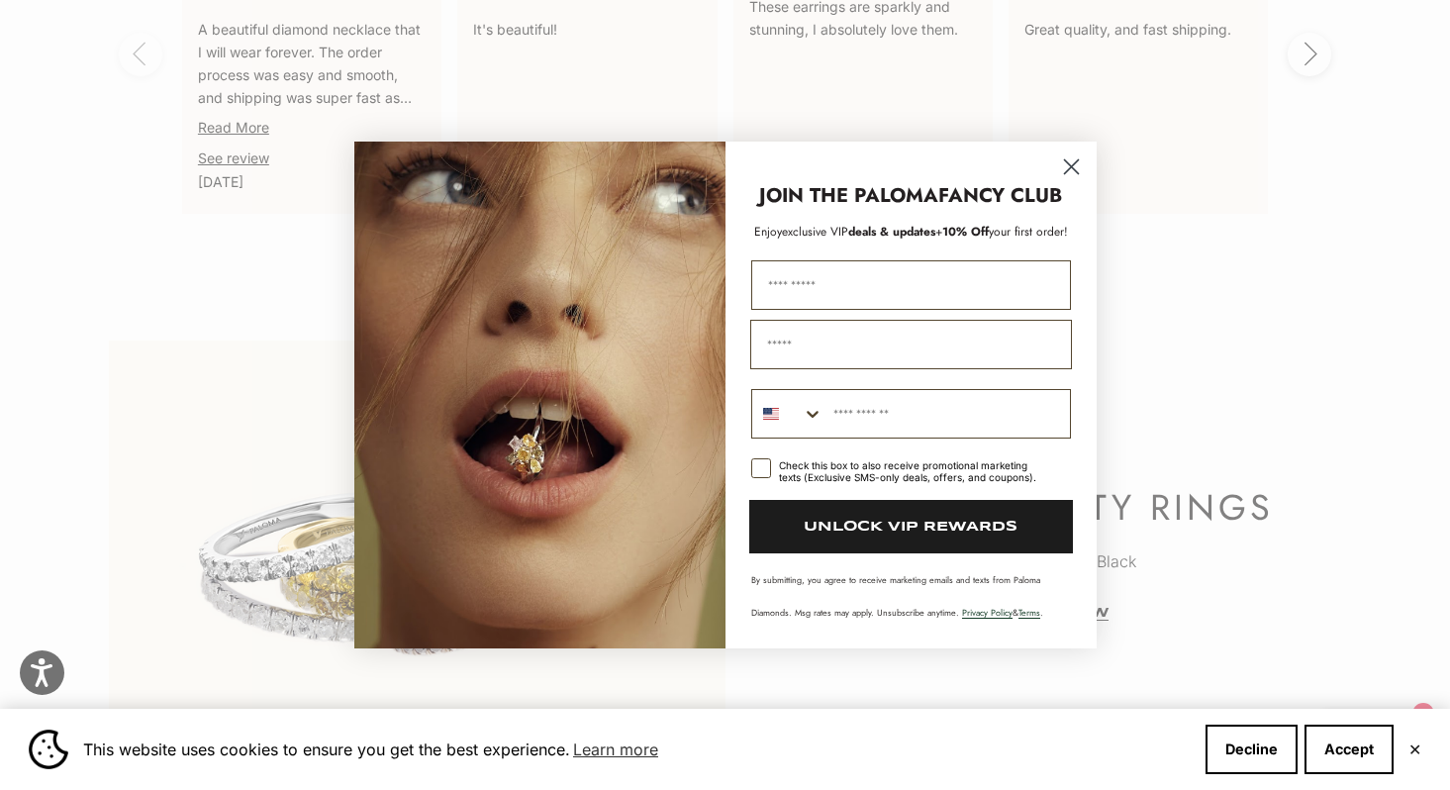
scroll to position [4167, 0]
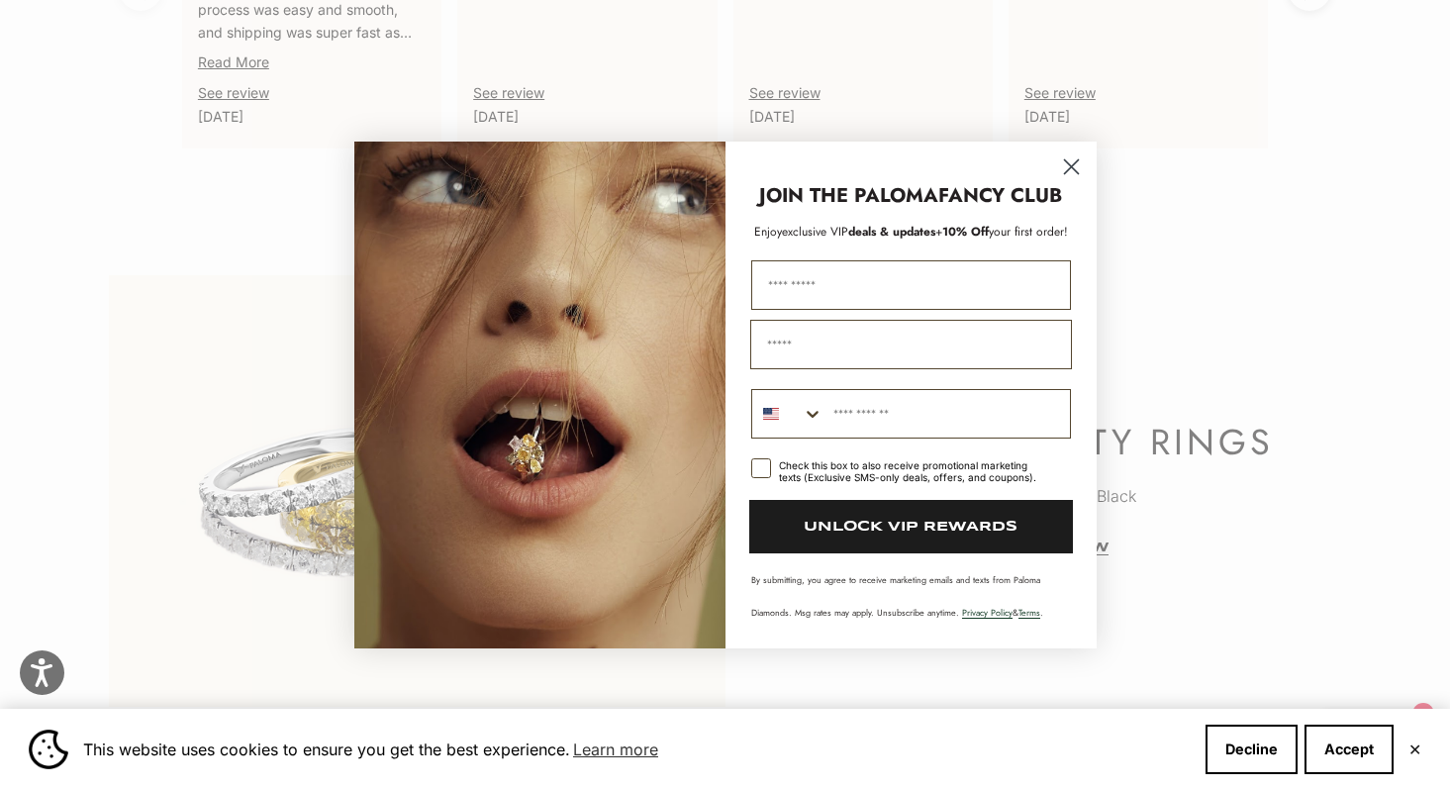
click at [1075, 171] on icon "Close dialog" at bounding box center [1071, 167] width 14 height 14
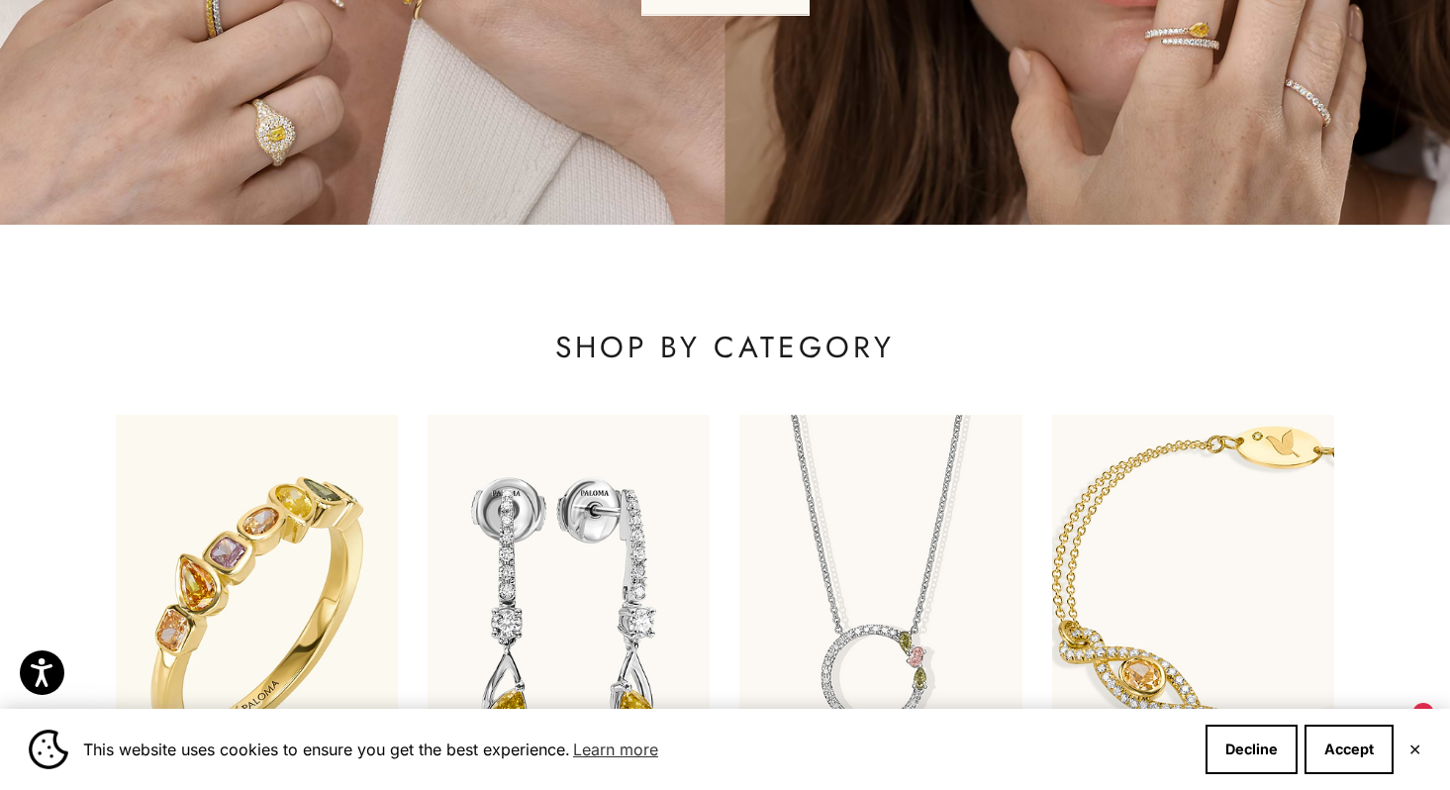
scroll to position [0, 0]
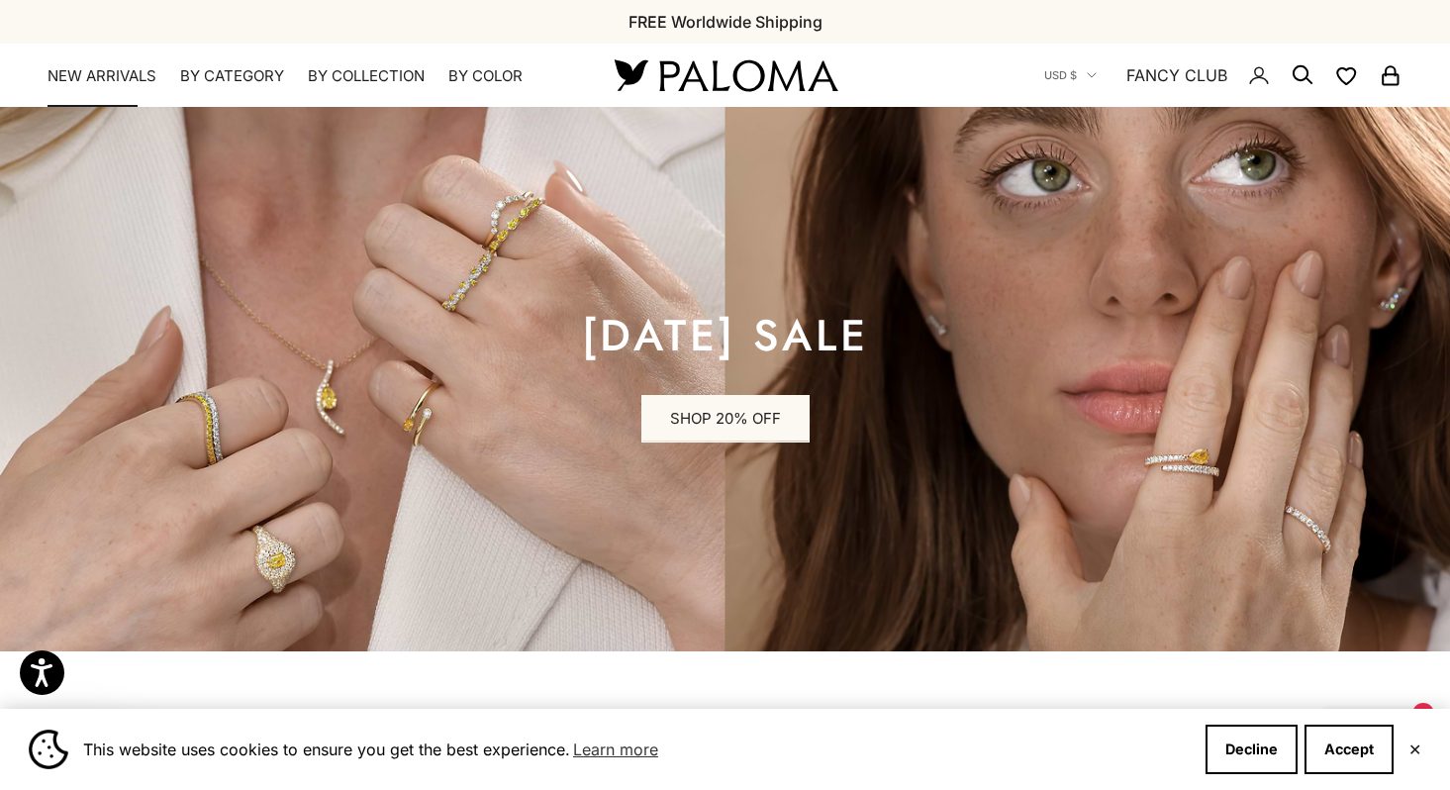
click at [121, 75] on link "NEW ARRIVALS" at bounding box center [101, 76] width 109 height 20
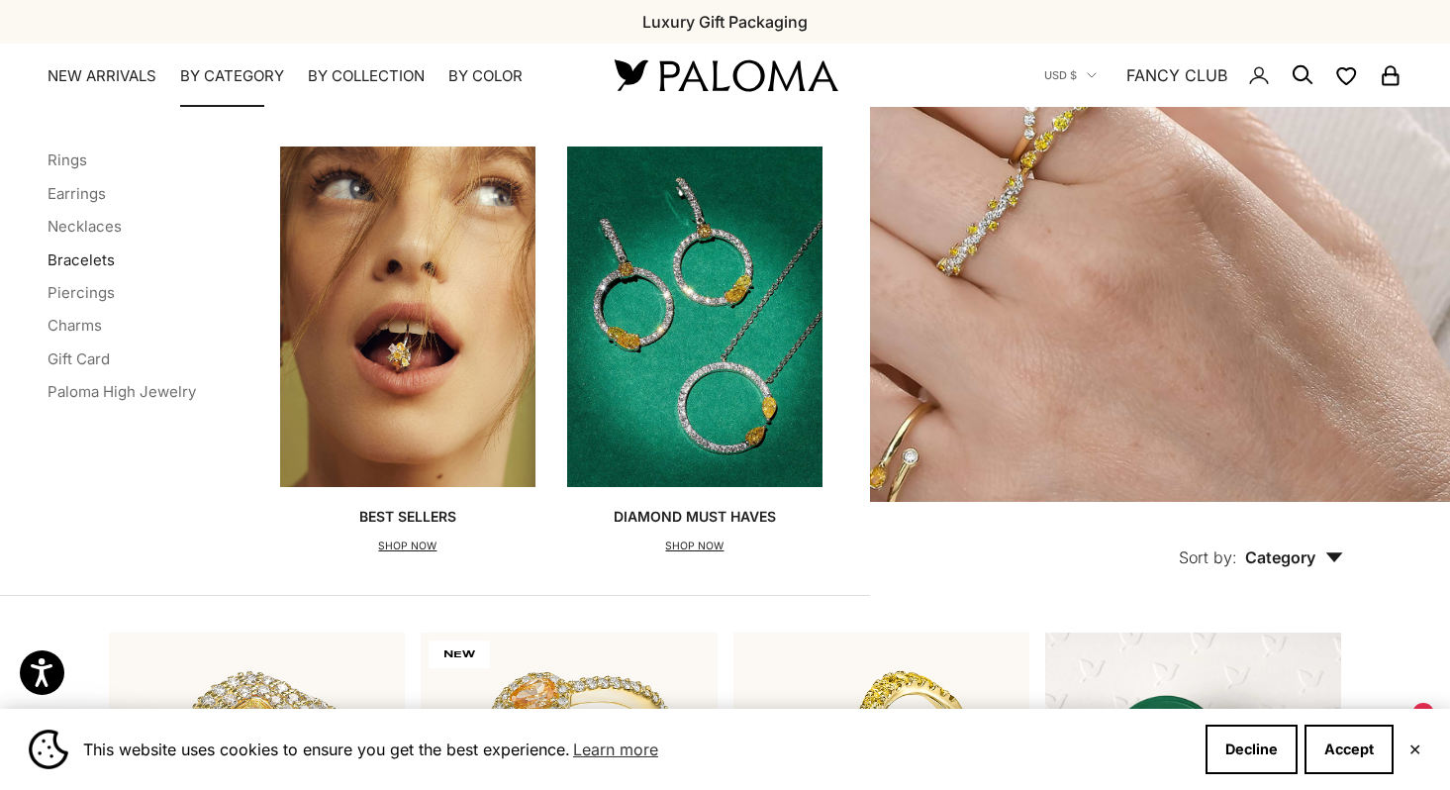
click at [76, 262] on link "Bracelets" at bounding box center [80, 259] width 67 height 19
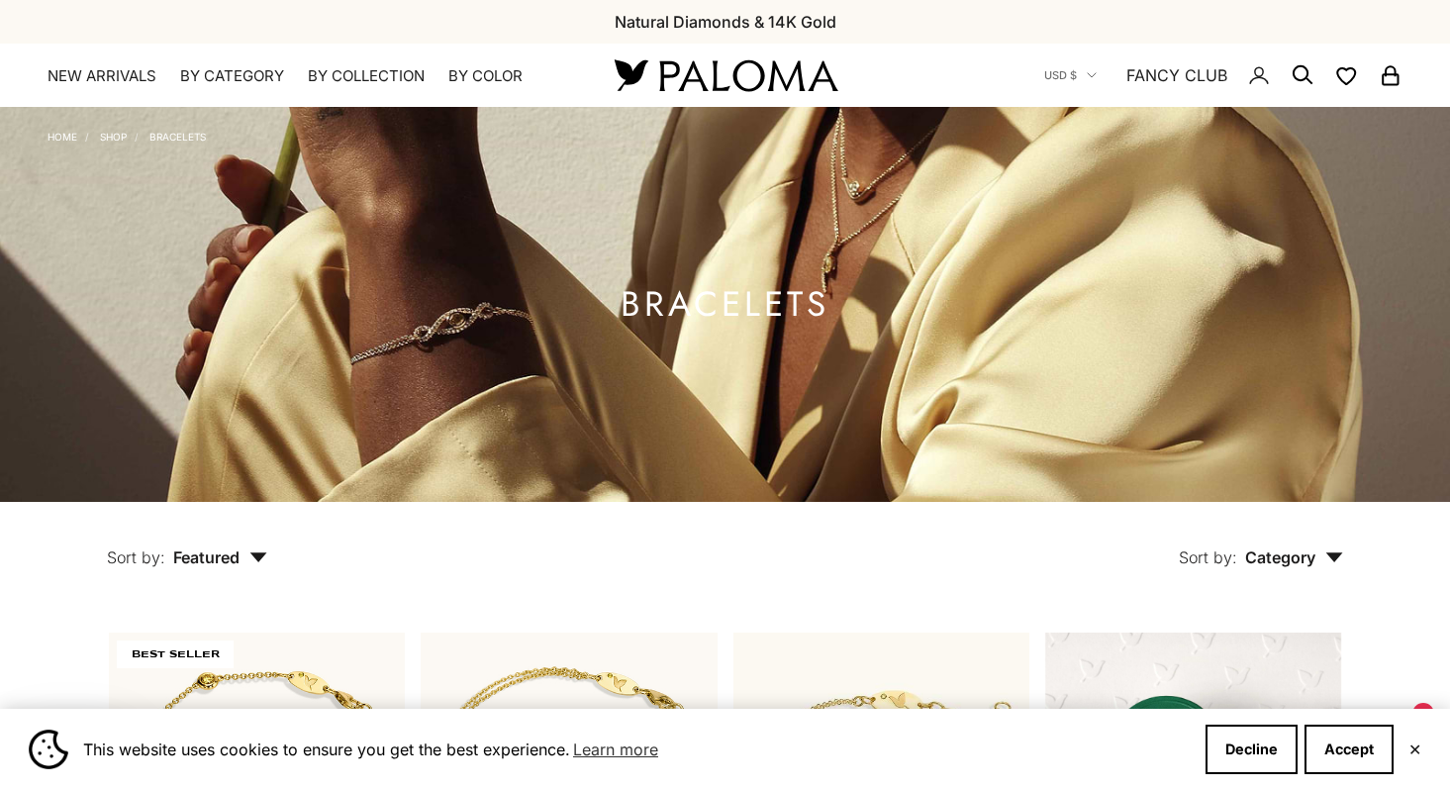
click at [76, 262] on img at bounding box center [725, 304] width 1450 height 395
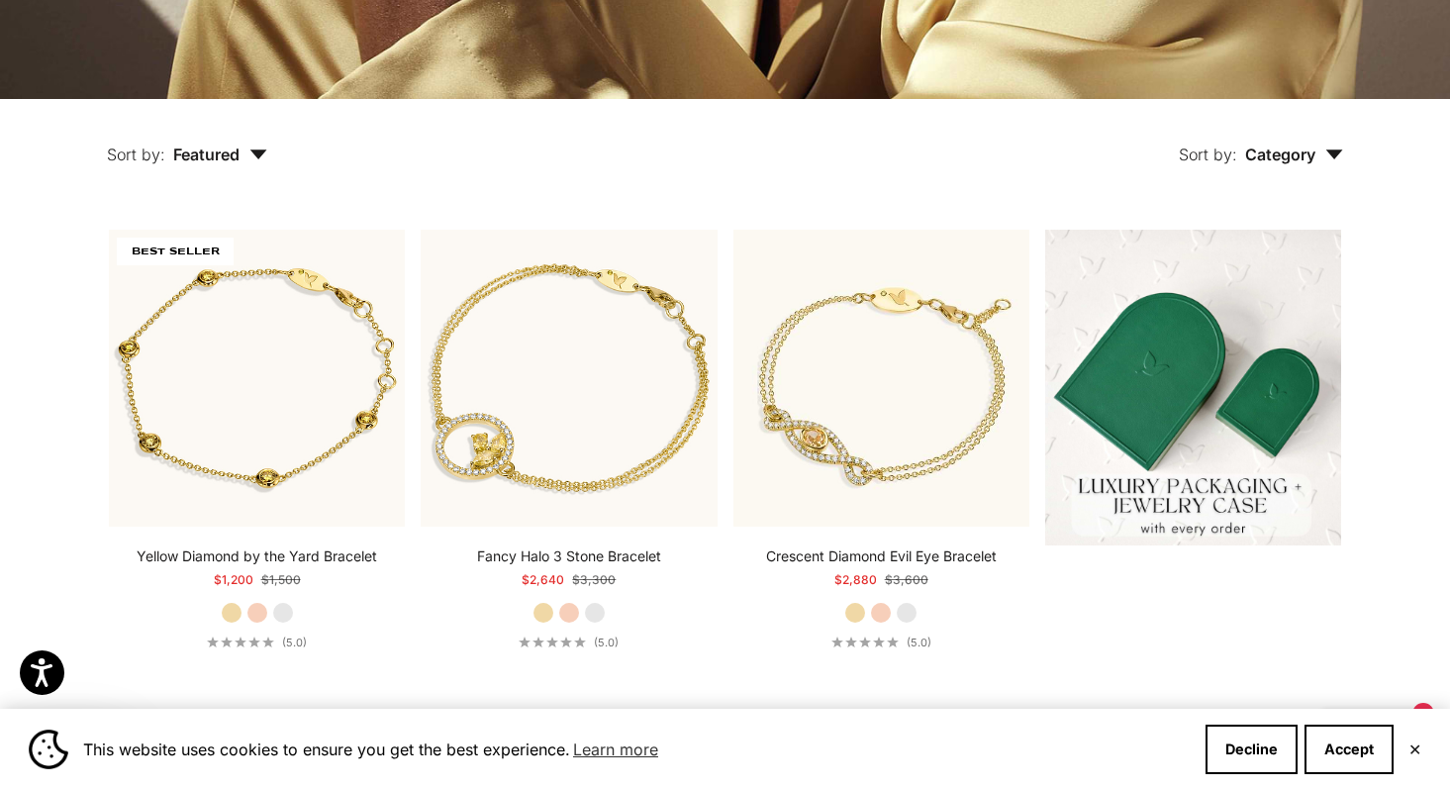
scroll to position [557, 0]
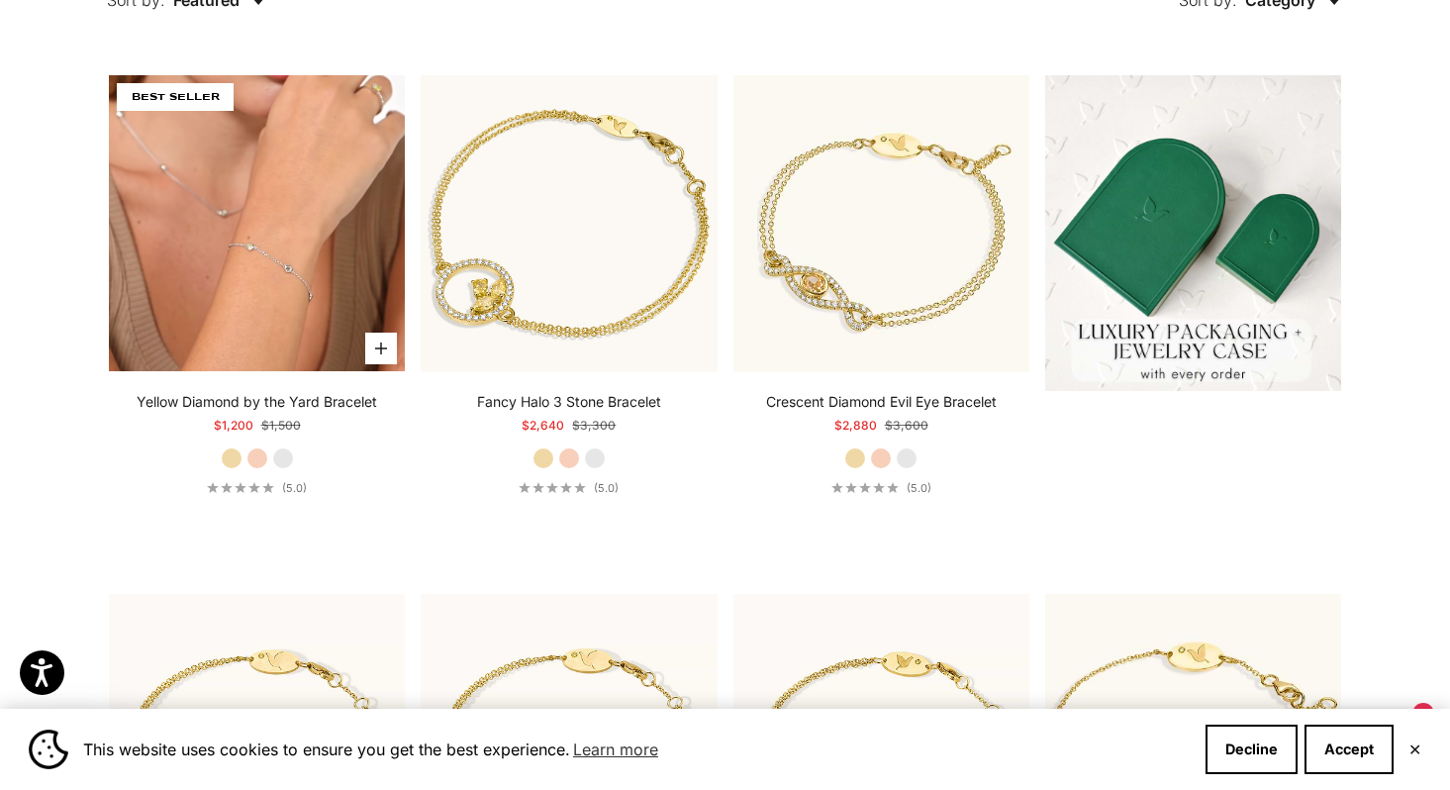
click at [295, 274] on video "#YellowGold\a#RoseGold\a#WhiteGold" at bounding box center [257, 223] width 296 height 296
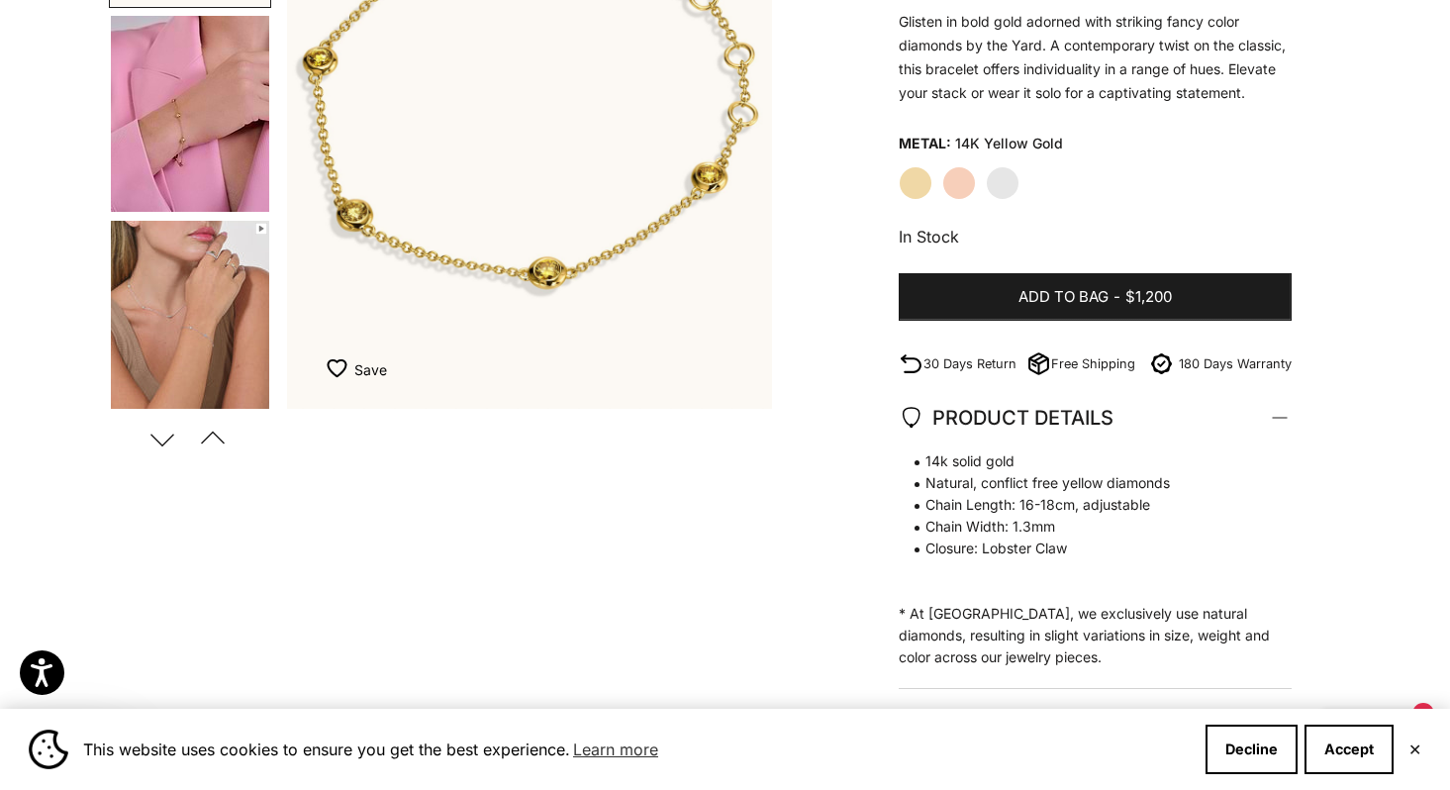
scroll to position [395, 0]
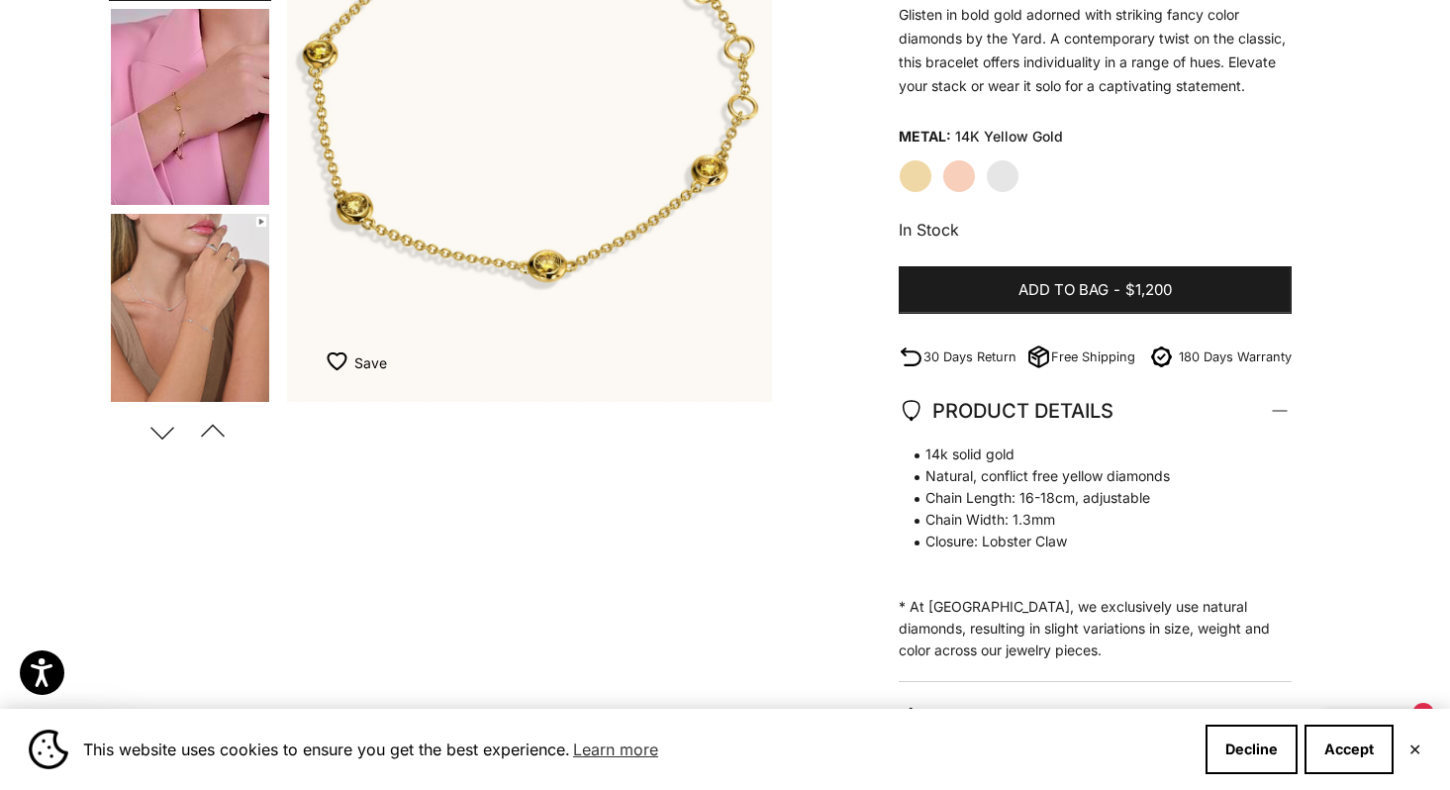
click at [156, 316] on img "Go to item 5" at bounding box center [190, 312] width 158 height 196
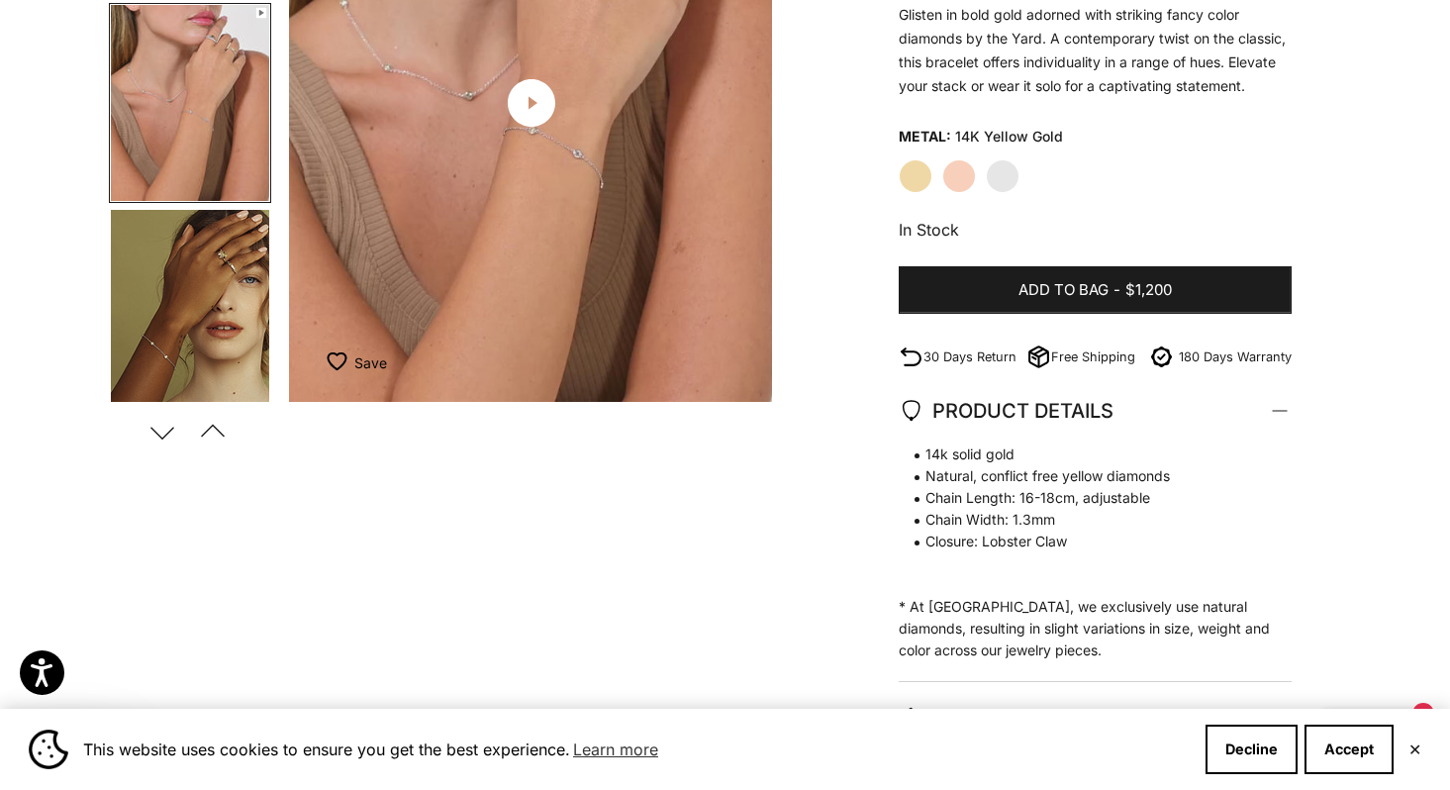
scroll to position [0, 1017]
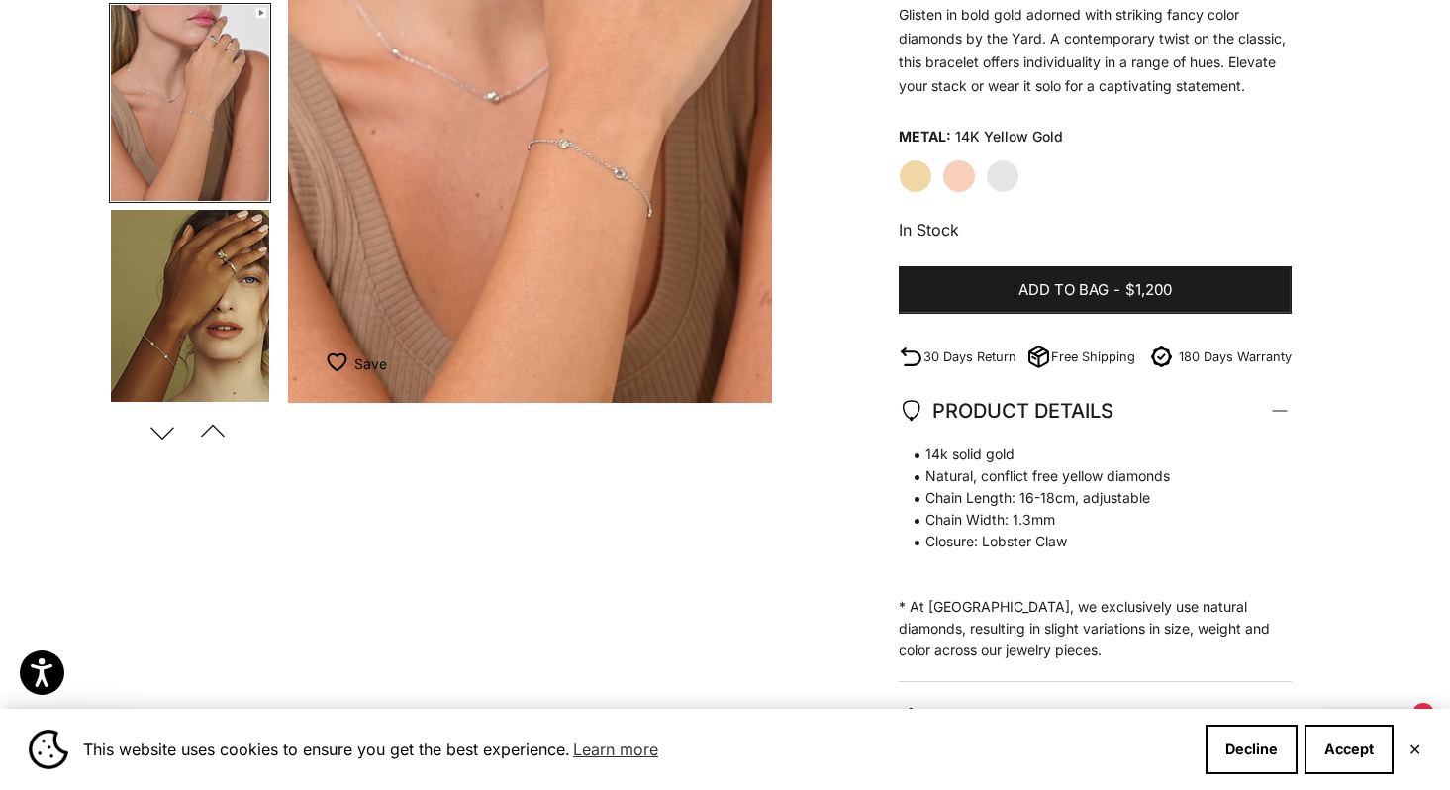
click at [219, 361] on img "Go to item 6" at bounding box center [190, 307] width 158 height 195
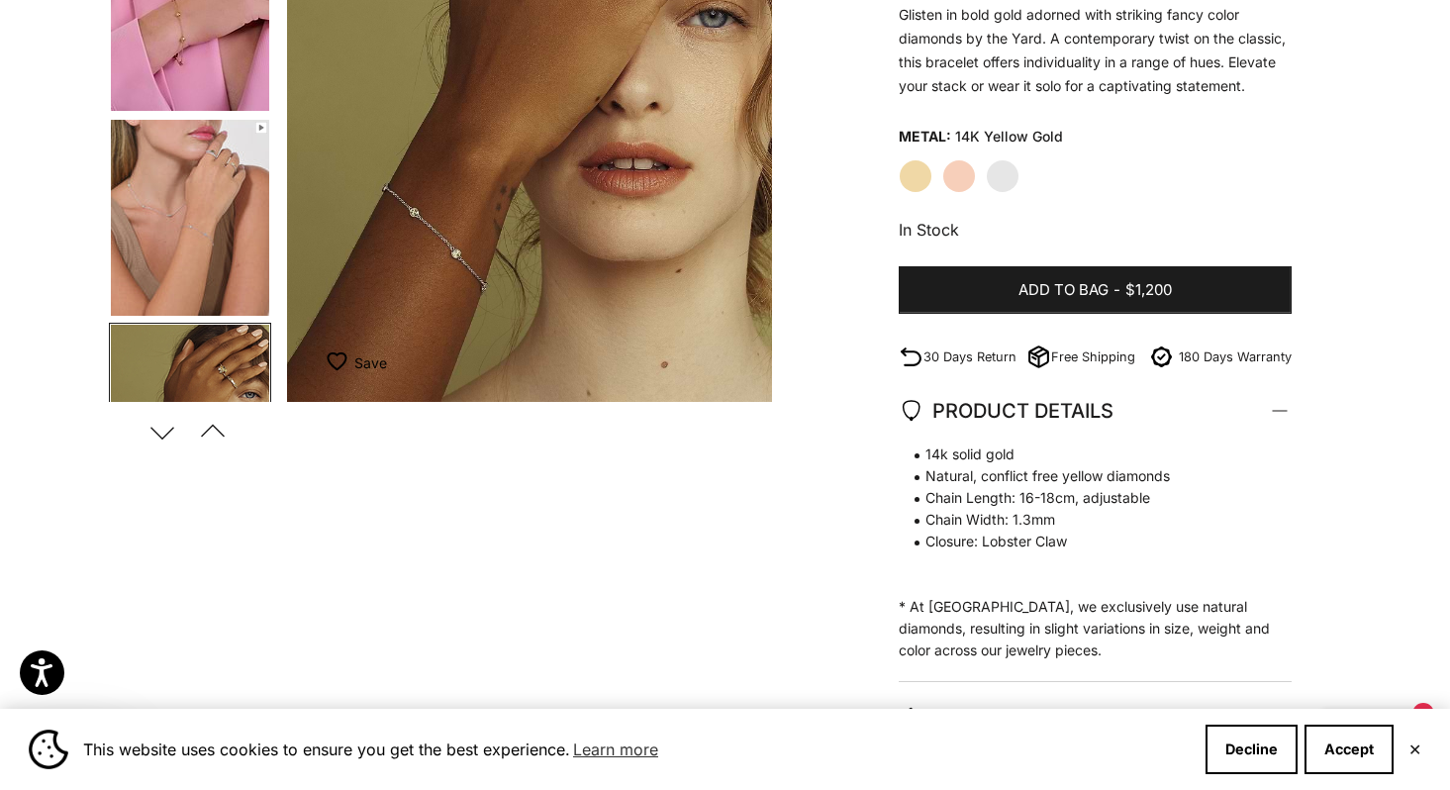
scroll to position [70, 0]
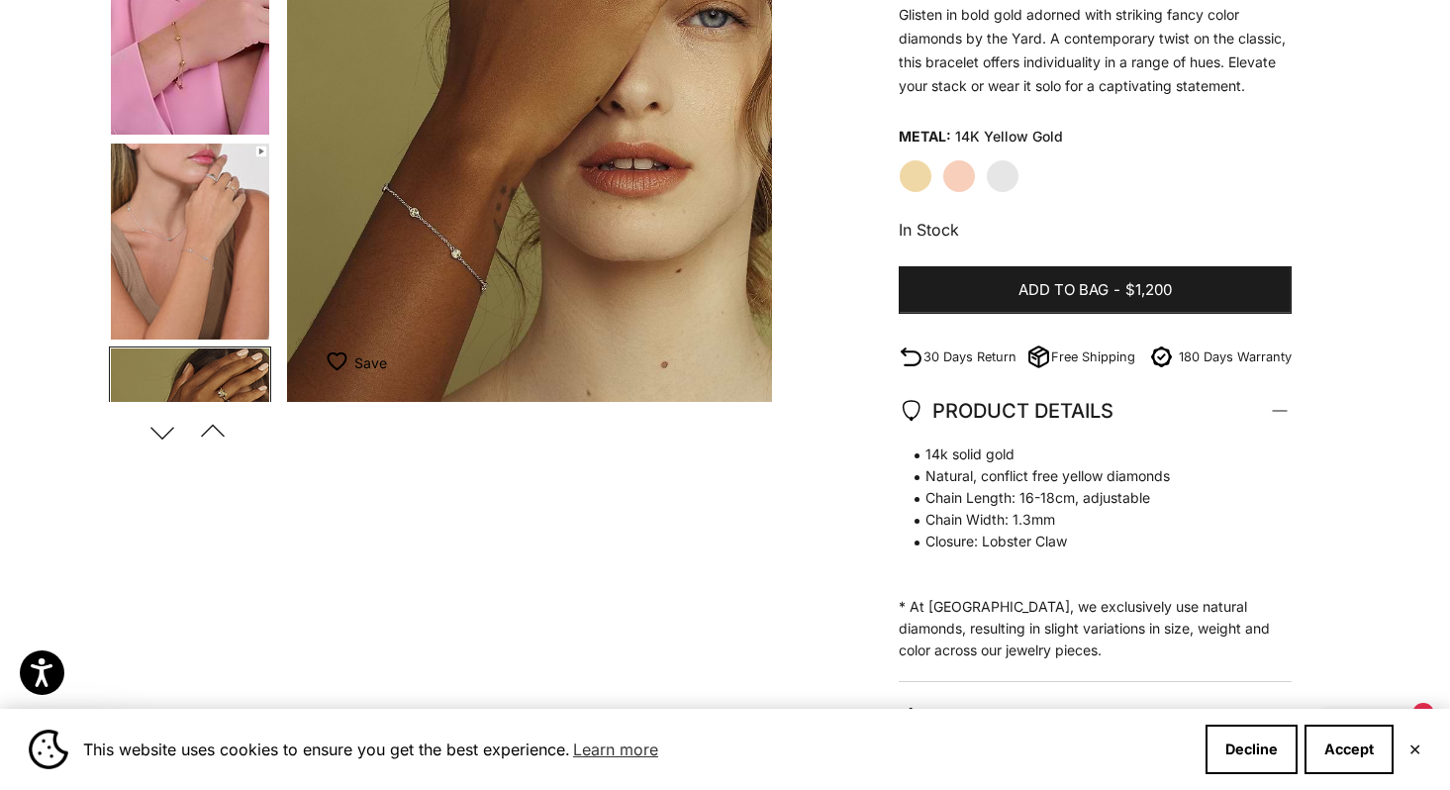
click at [216, 281] on img "Go to item 5" at bounding box center [190, 241] width 158 height 196
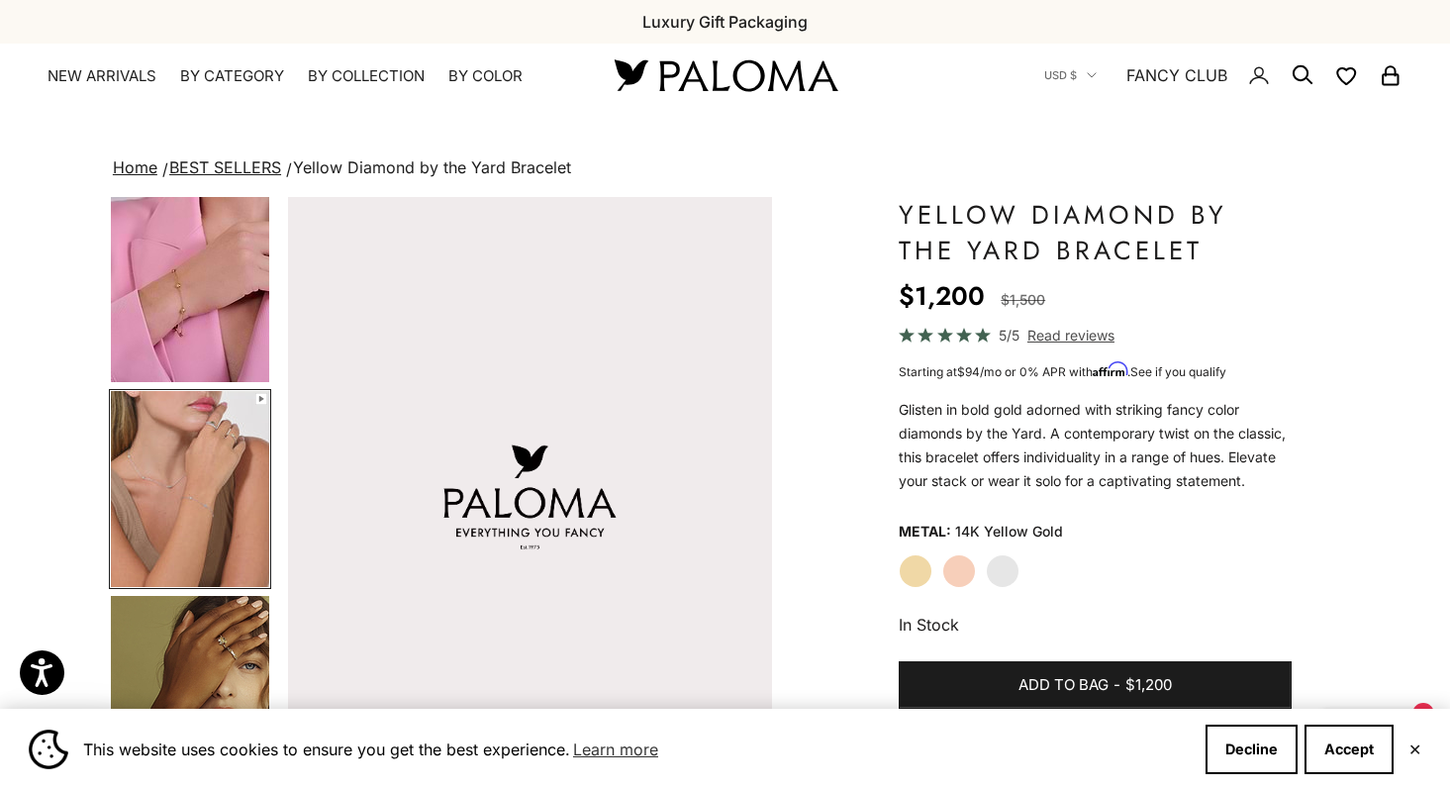
scroll to position [230, 0]
